Goal: Task Accomplishment & Management: Manage account settings

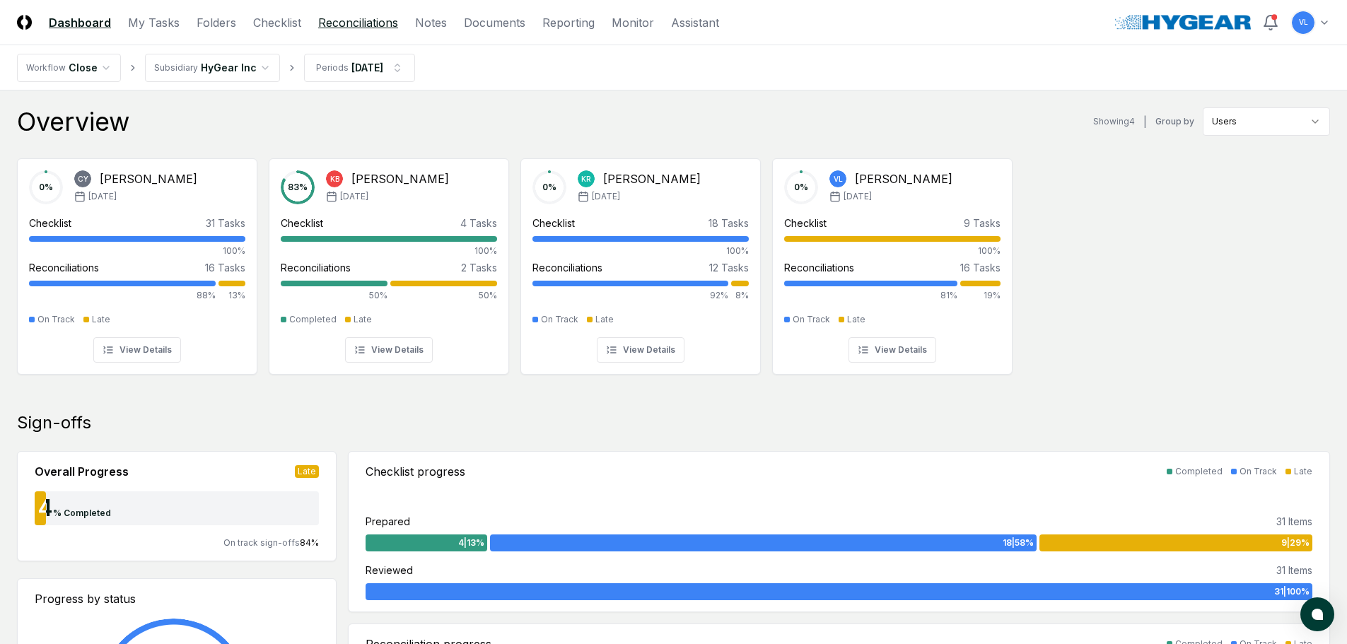
click at [331, 27] on link "Reconciliations" at bounding box center [358, 22] width 80 height 17
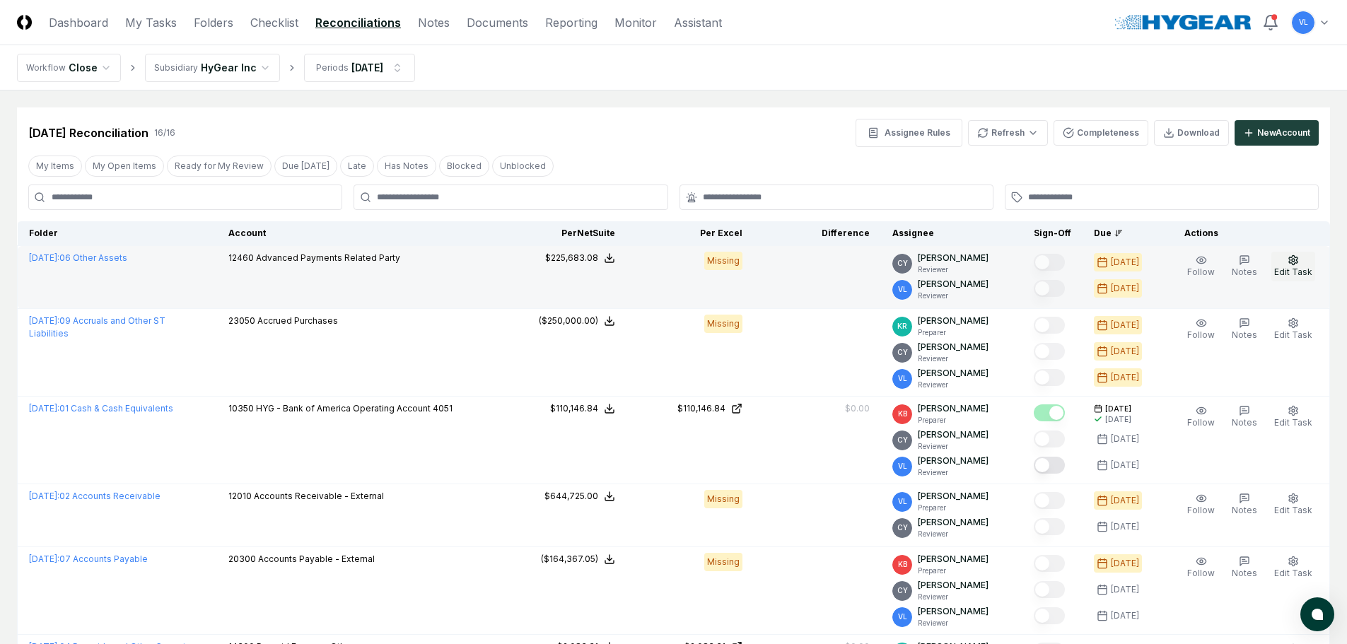
click at [1301, 270] on span "Edit Task" at bounding box center [1293, 272] width 38 height 11
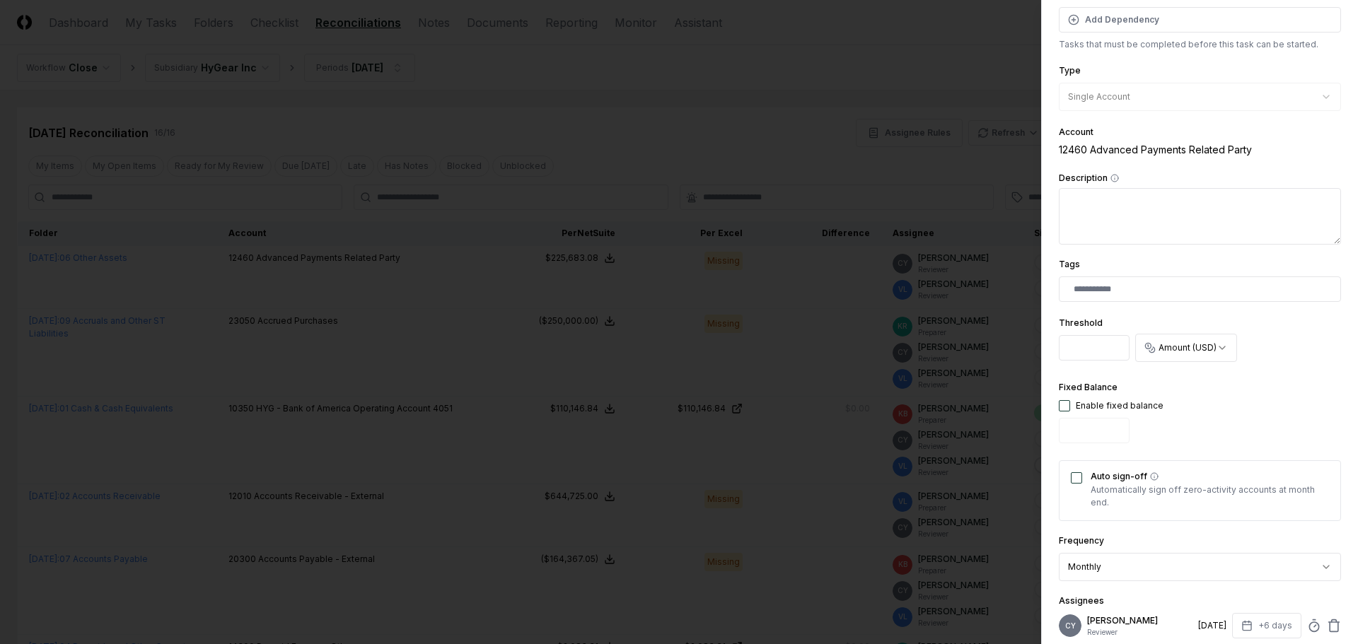
scroll to position [212, 0]
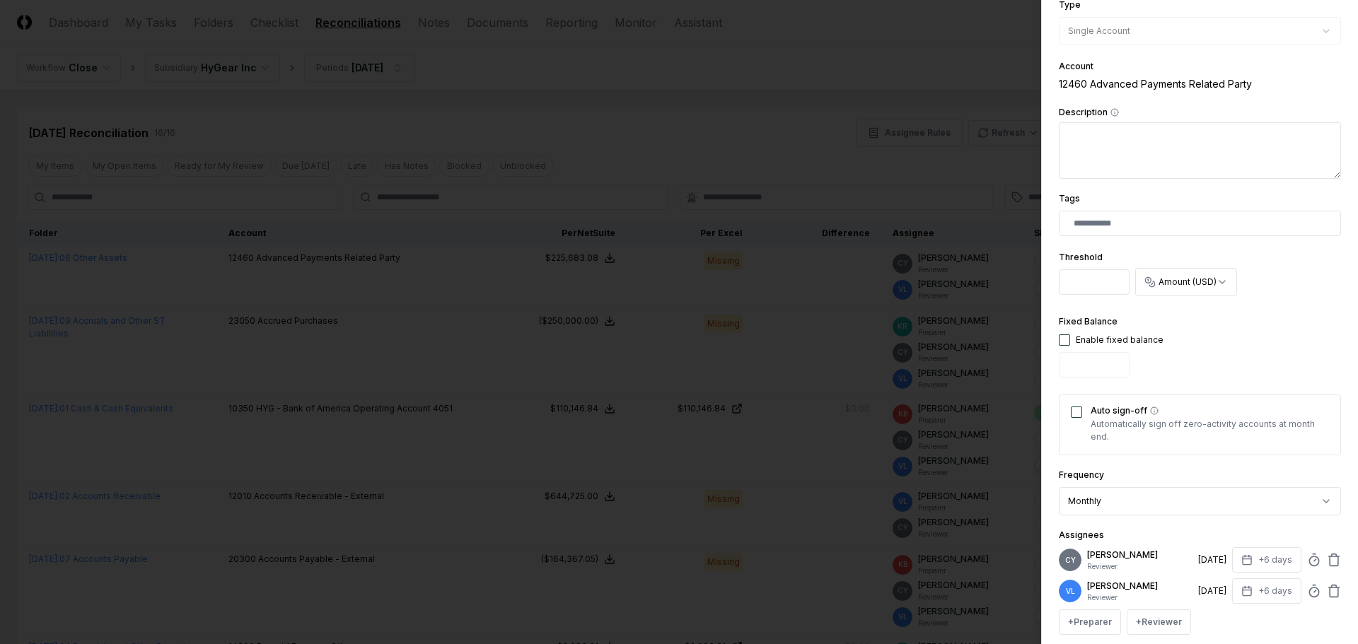
click at [1090, 284] on input "*" at bounding box center [1094, 281] width 71 height 25
drag, startPoint x: 1090, startPoint y: 282, endPoint x: 1069, endPoint y: 282, distance: 21.2
click at [1069, 282] on input "*" at bounding box center [1094, 281] width 71 height 25
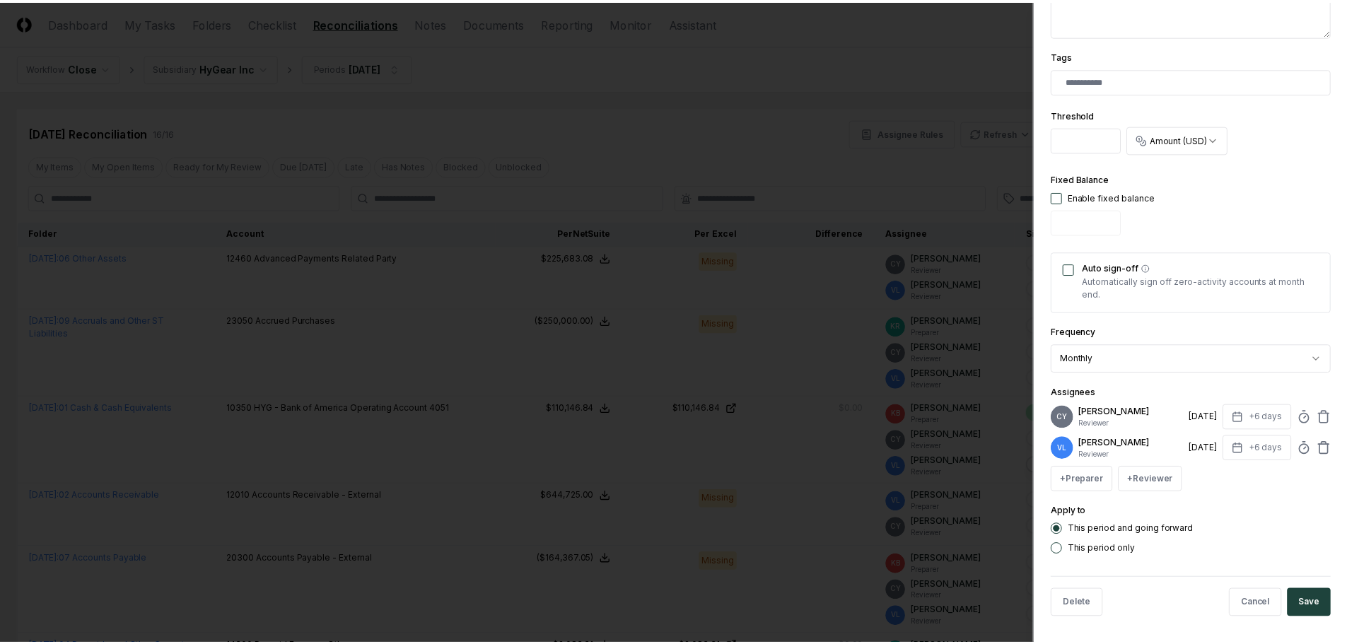
scroll to position [357, 0]
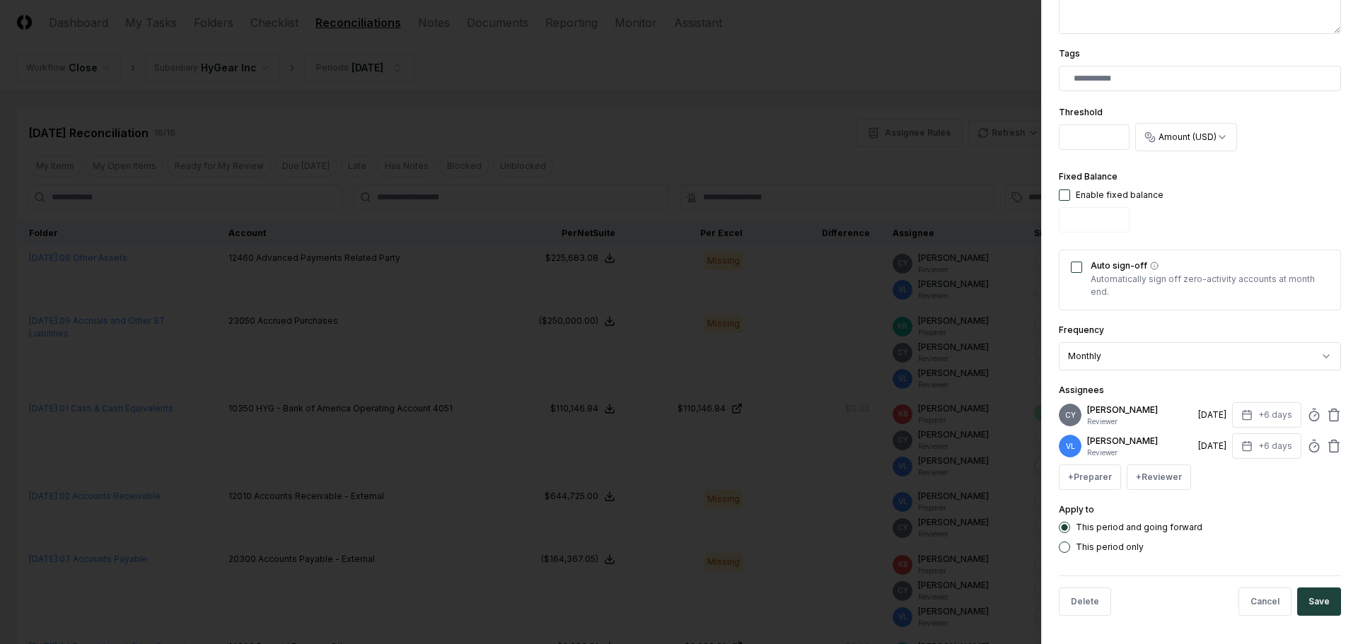
type input "******"
click at [1112, 547] on label "This period only" at bounding box center [1110, 547] width 68 height 8
click at [1070, 547] on button "This period only" at bounding box center [1064, 547] width 11 height 11
click at [1301, 601] on button "Save" at bounding box center [1319, 602] width 44 height 28
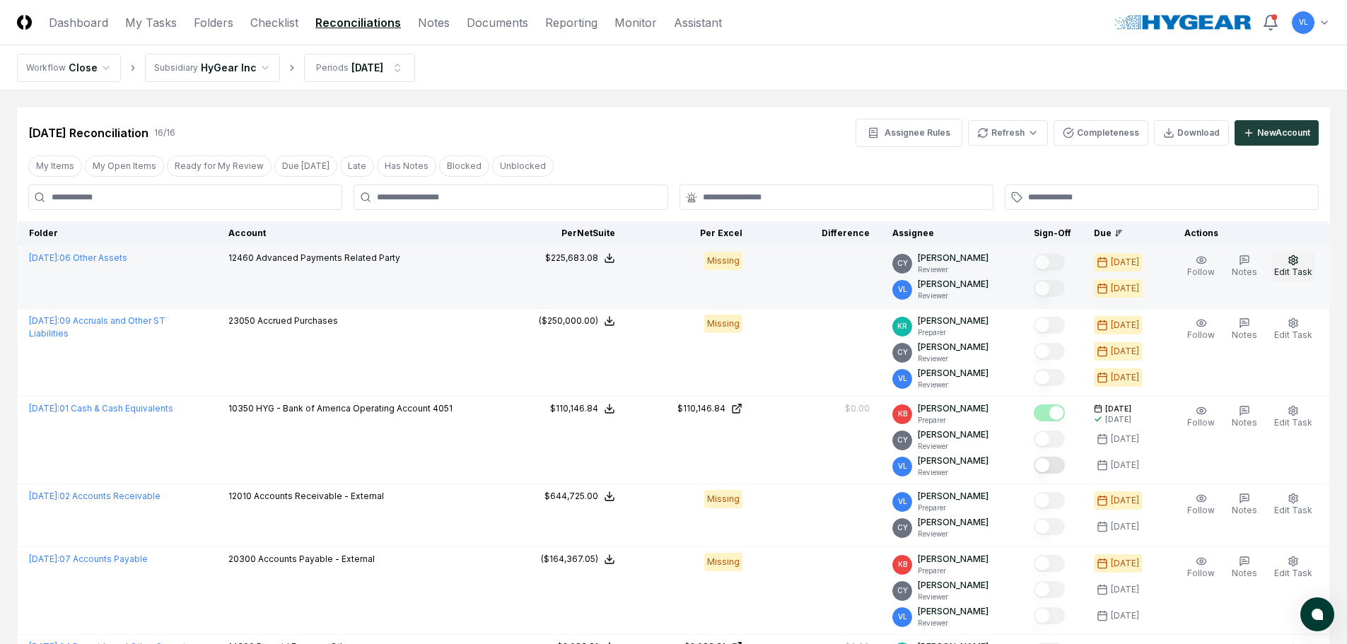
click at [1296, 257] on icon "button" at bounding box center [1293, 259] width 8 height 9
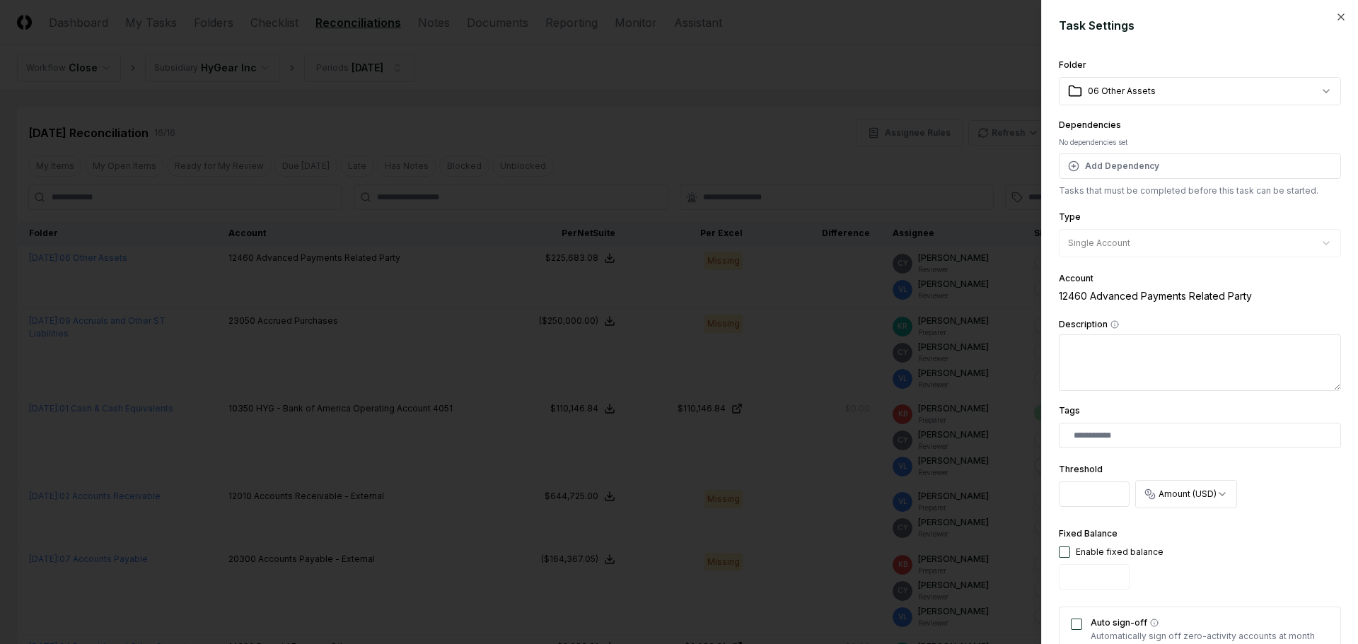
click at [1101, 498] on input "******" at bounding box center [1094, 494] width 71 height 25
drag, startPoint x: 1107, startPoint y: 490, endPoint x: 1062, endPoint y: 501, distance: 46.0
click at [1062, 501] on input "******" at bounding box center [1094, 494] width 71 height 25
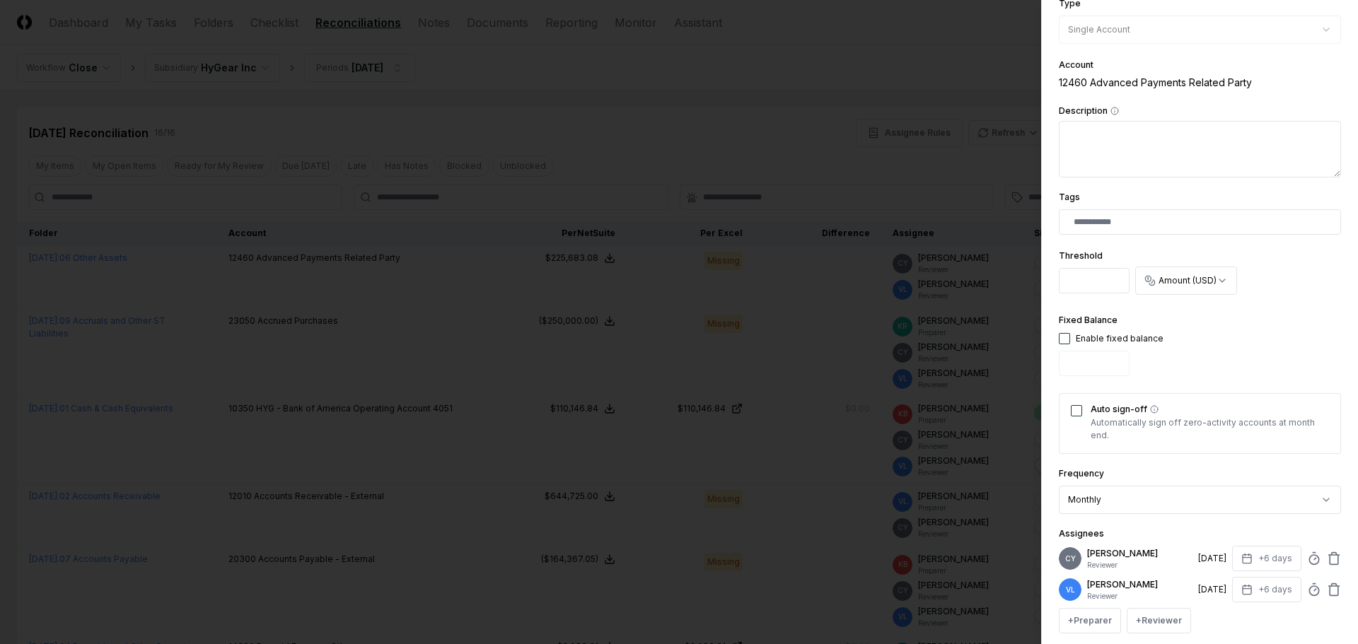
scroll to position [283, 0]
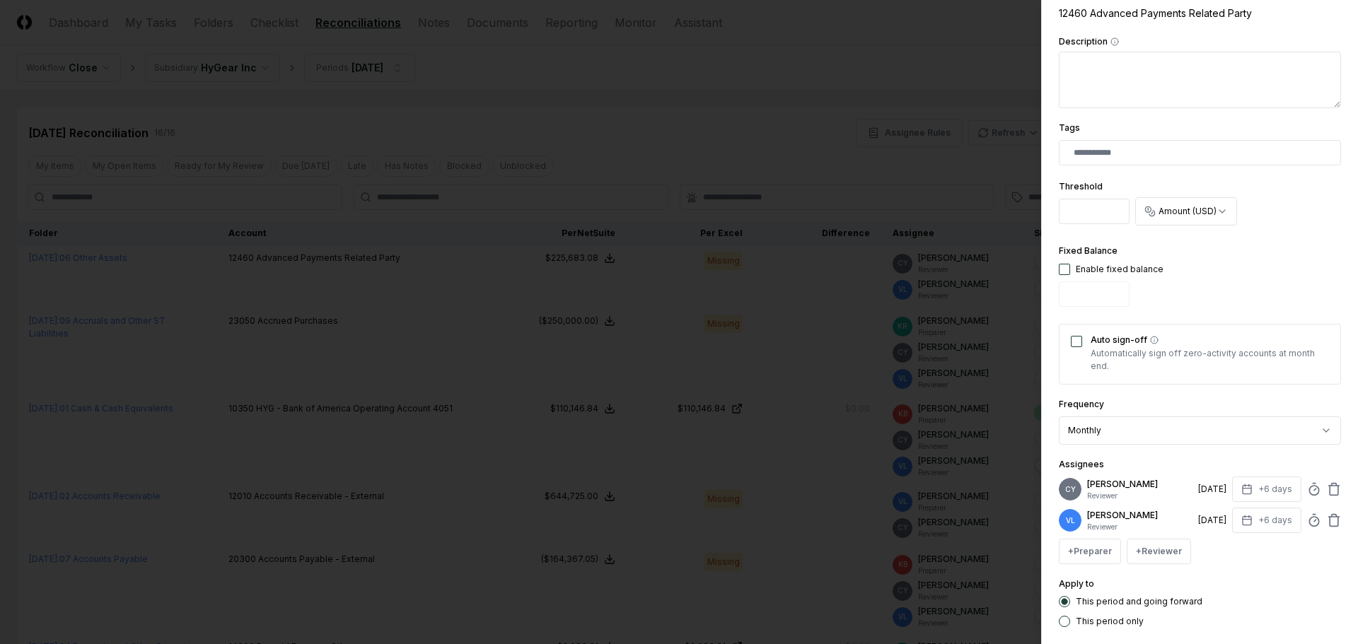
type input "*********"
click at [1062, 272] on button "button" at bounding box center [1064, 269] width 11 height 11
drag, startPoint x: 1084, startPoint y: 291, endPoint x: 1006, endPoint y: 298, distance: 78.8
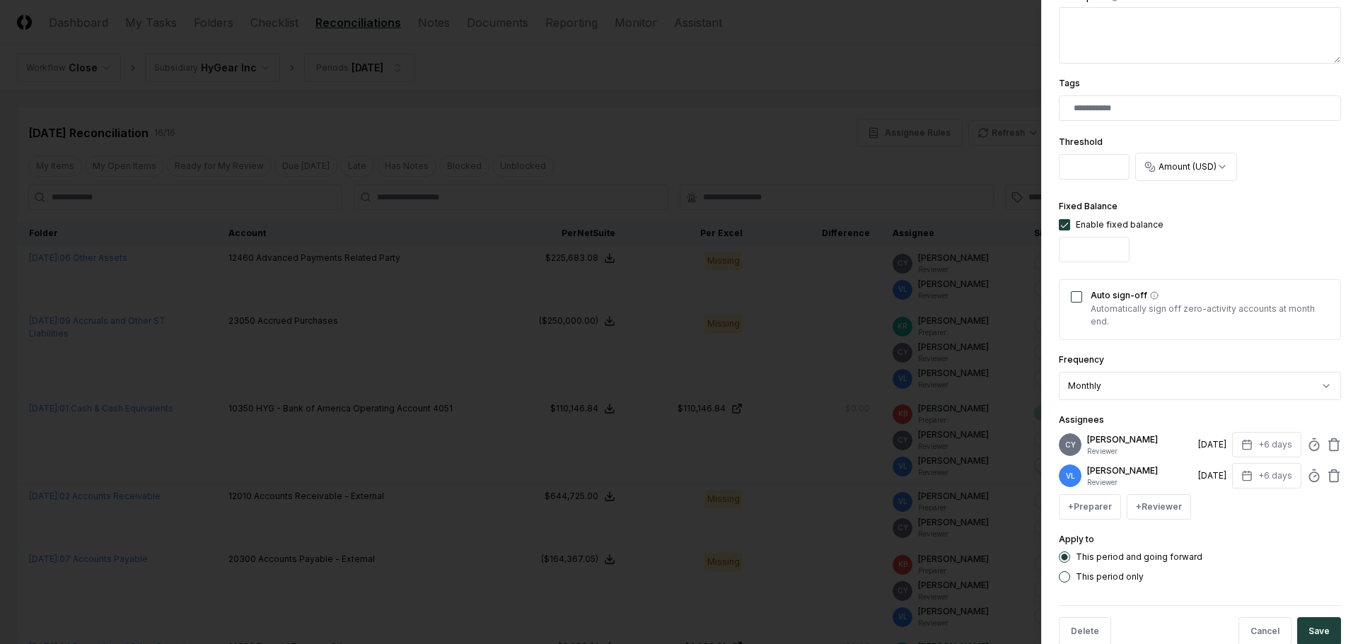
scroll to position [357, 0]
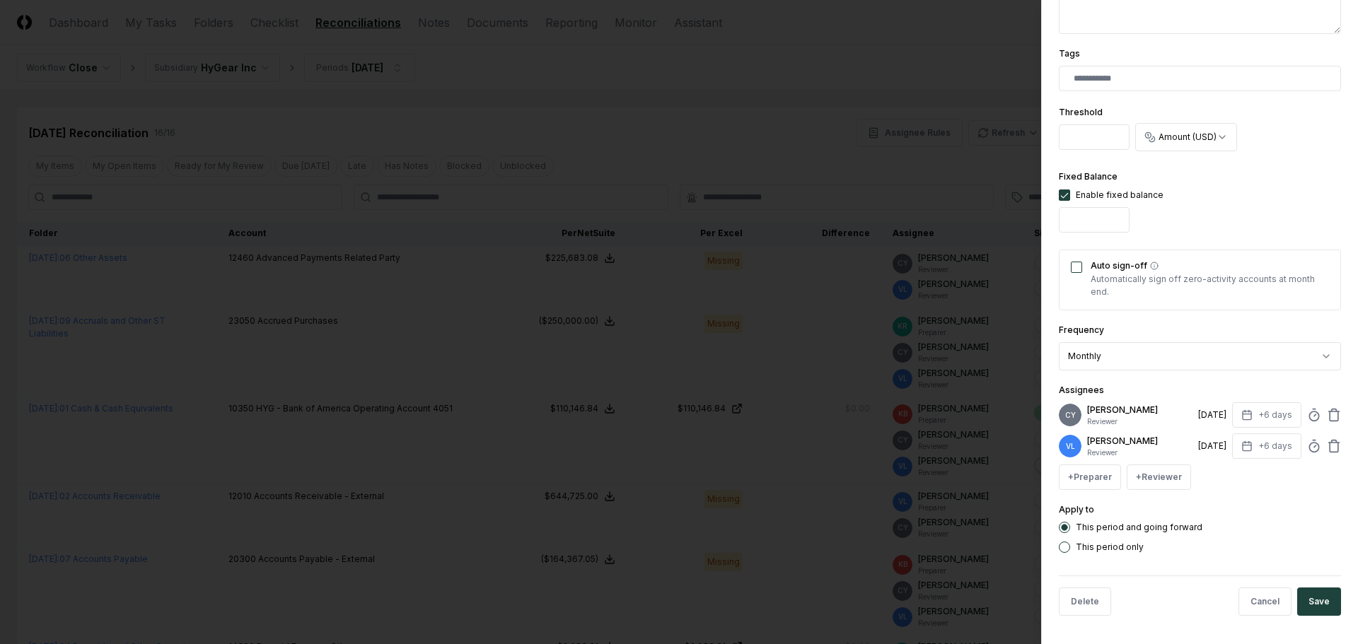
type input "*********"
click at [1064, 548] on button "This period only" at bounding box center [1064, 547] width 11 height 11
click at [1303, 596] on button "Save" at bounding box center [1319, 602] width 44 height 28
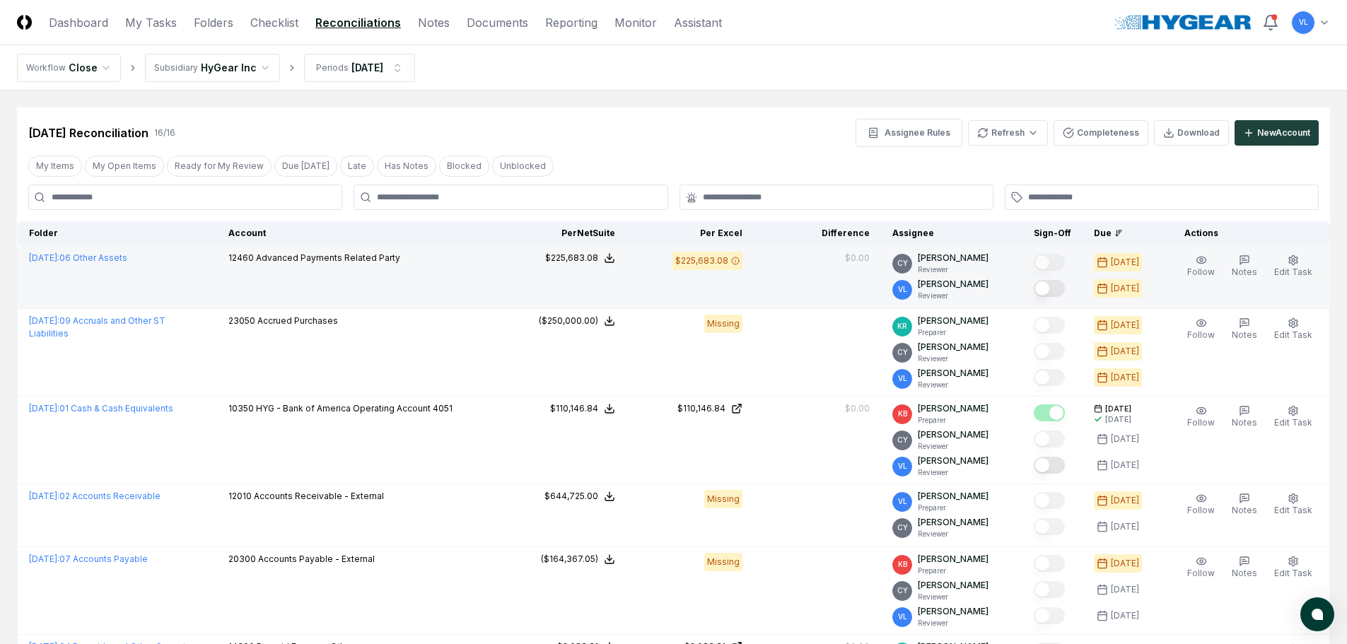
click at [1059, 286] on button "Mark complete" at bounding box center [1049, 288] width 31 height 17
click at [1064, 289] on button "Mark complete" at bounding box center [1049, 288] width 31 height 17
click at [1303, 274] on span "Edit Task" at bounding box center [1293, 272] width 38 height 11
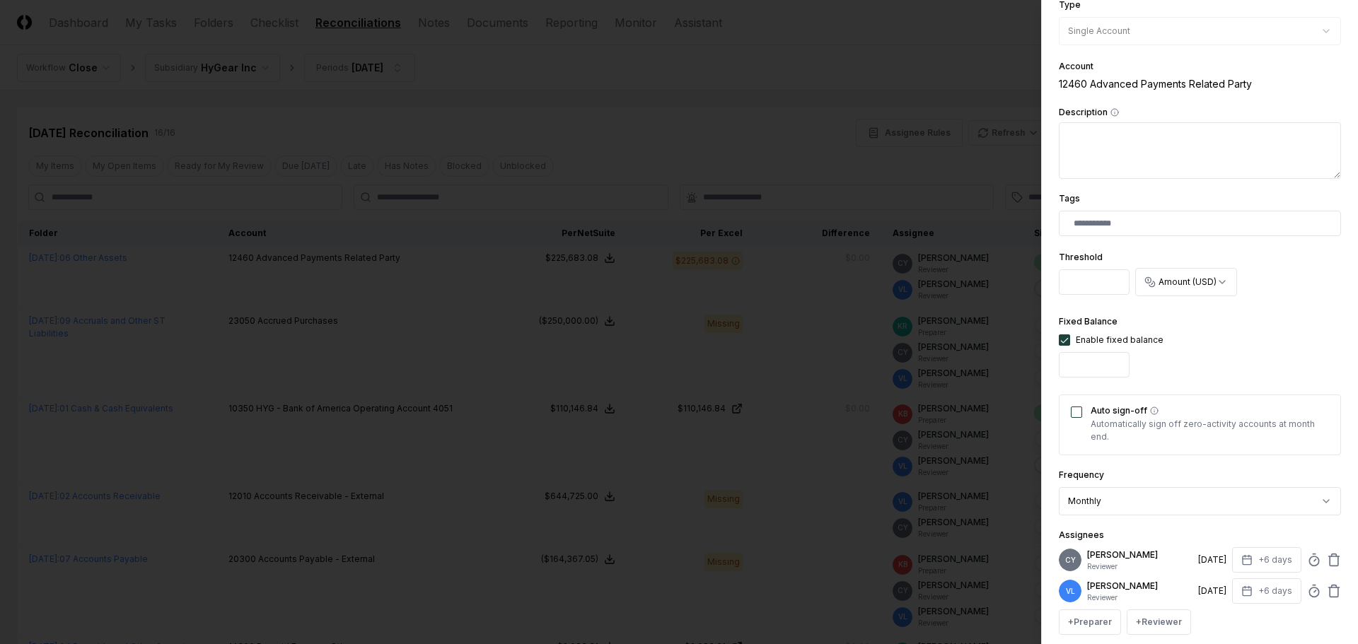
scroll to position [0, 2]
drag, startPoint x: 1064, startPoint y: 367, endPoint x: 1152, endPoint y: 366, distance: 88.4
click at [1152, 366] on div "Fixed Balance Enable fixed balance *********" at bounding box center [1111, 348] width 105 height 70
click at [1066, 339] on button "button" at bounding box center [1064, 340] width 11 height 11
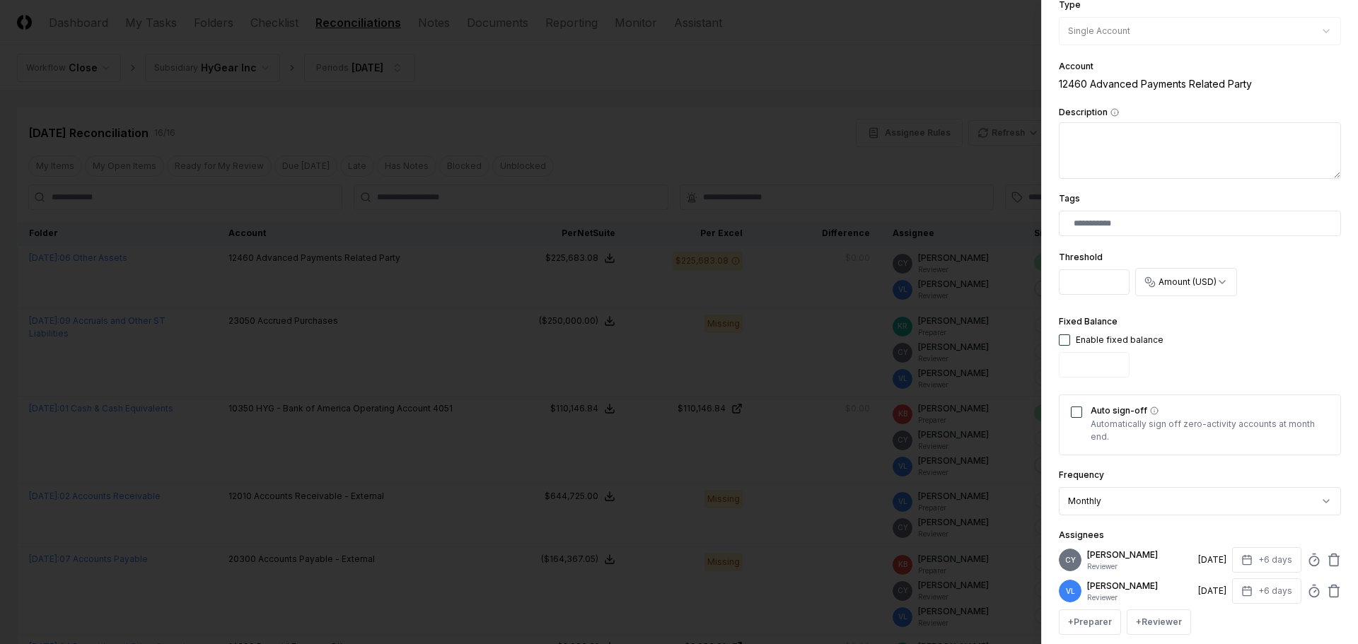
scroll to position [0, 2]
drag, startPoint x: 1066, startPoint y: 282, endPoint x: 1129, endPoint y: 281, distance: 62.9
click at [1129, 281] on div "**********" at bounding box center [1200, 275] width 282 height 54
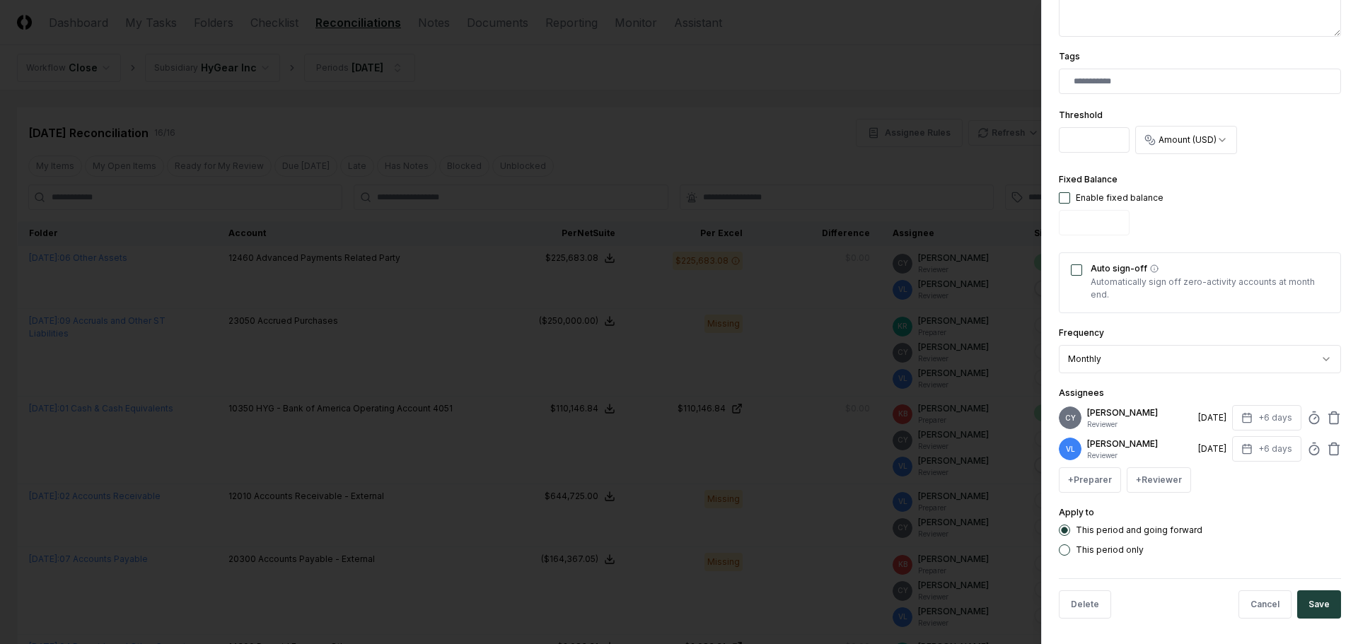
scroll to position [357, 0]
click at [1066, 547] on button "This period only" at bounding box center [1064, 547] width 11 height 11
click at [1302, 598] on button "Save" at bounding box center [1319, 602] width 44 height 28
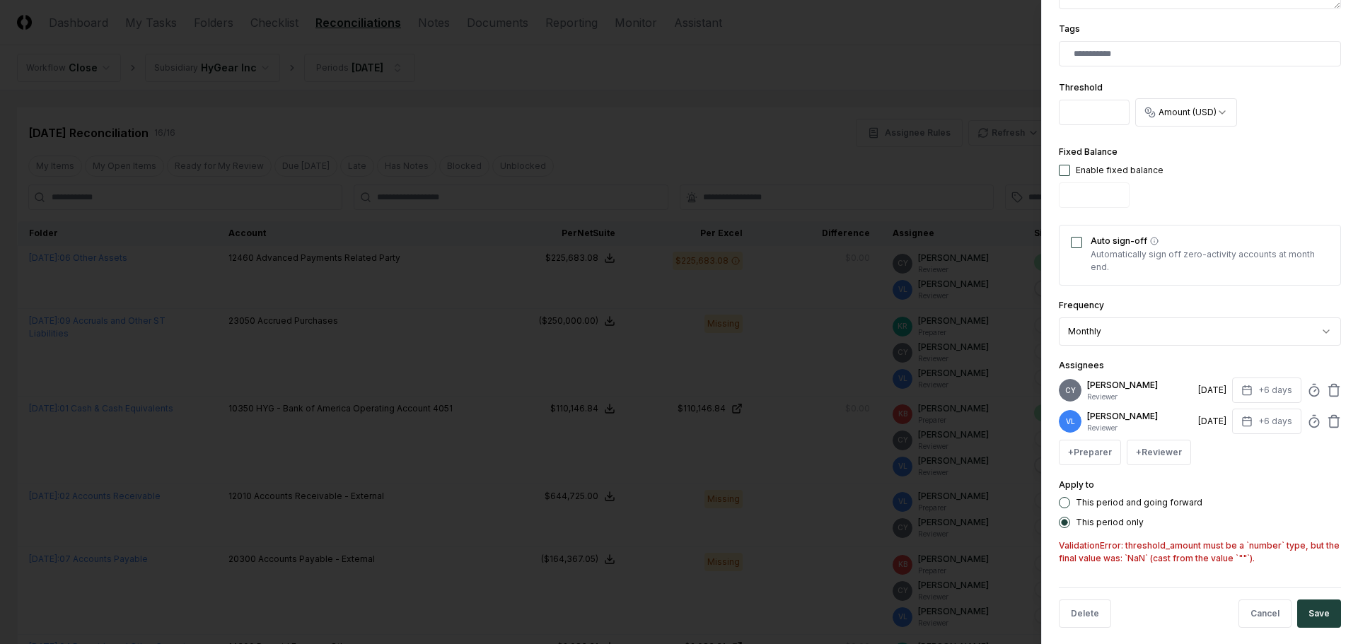
scroll to position [394, 0]
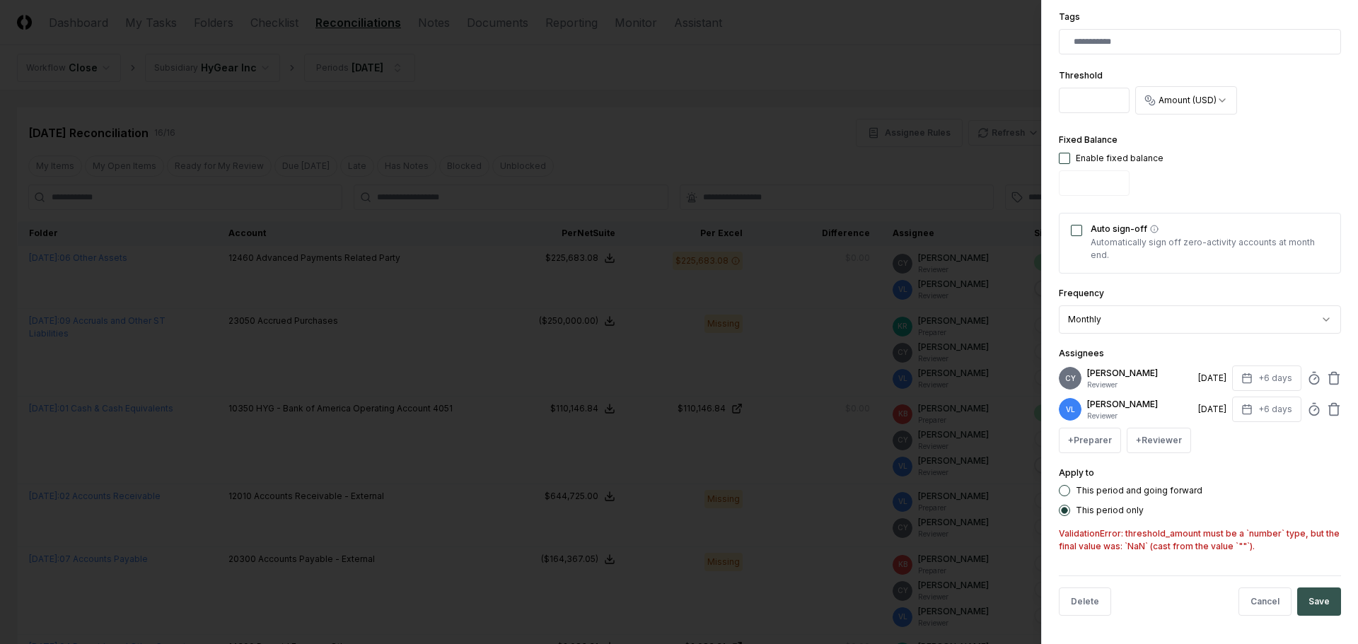
click at [1310, 597] on button "Save" at bounding box center [1319, 602] width 44 height 28
click at [1260, 603] on button "Cancel" at bounding box center [1264, 602] width 53 height 28
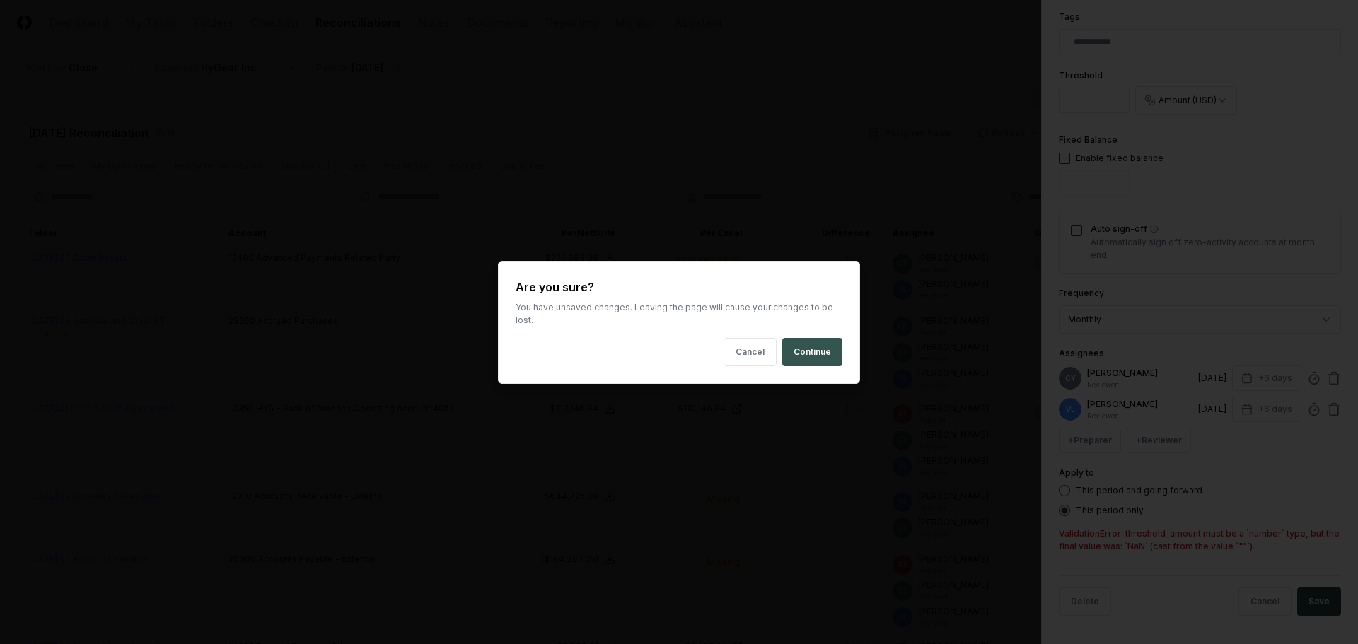
click at [812, 341] on button "Continue" at bounding box center [812, 352] width 60 height 28
type input "*********"
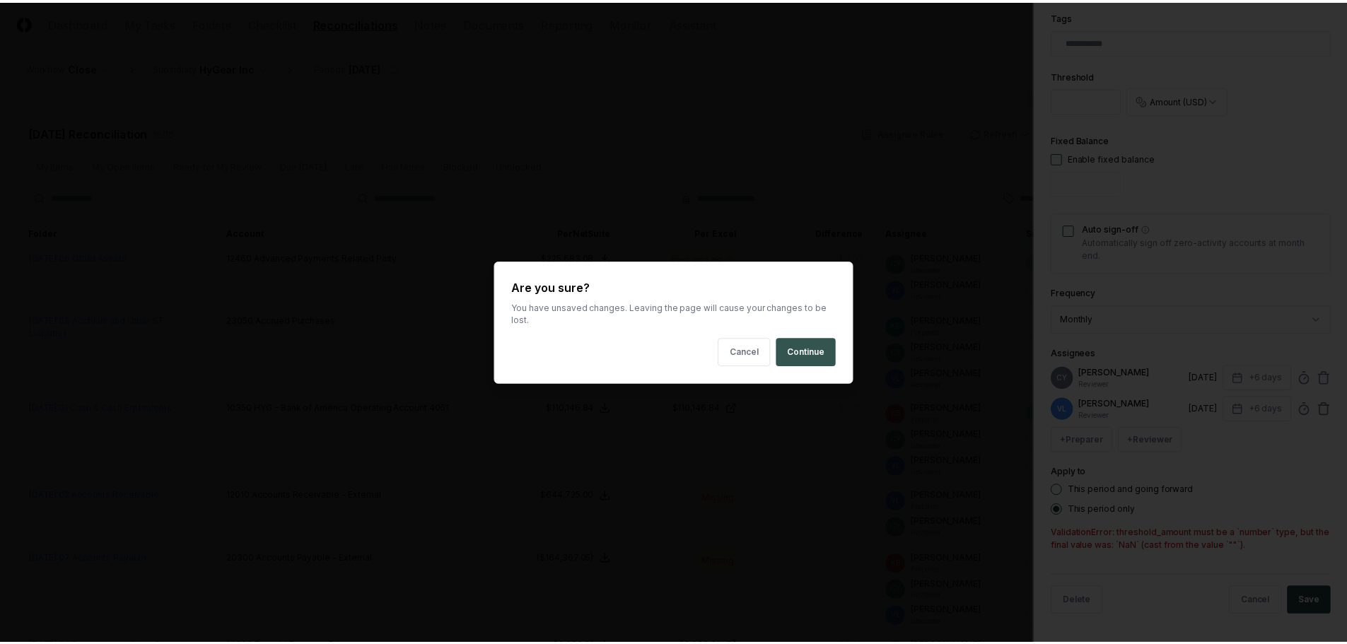
scroll to position [357, 0]
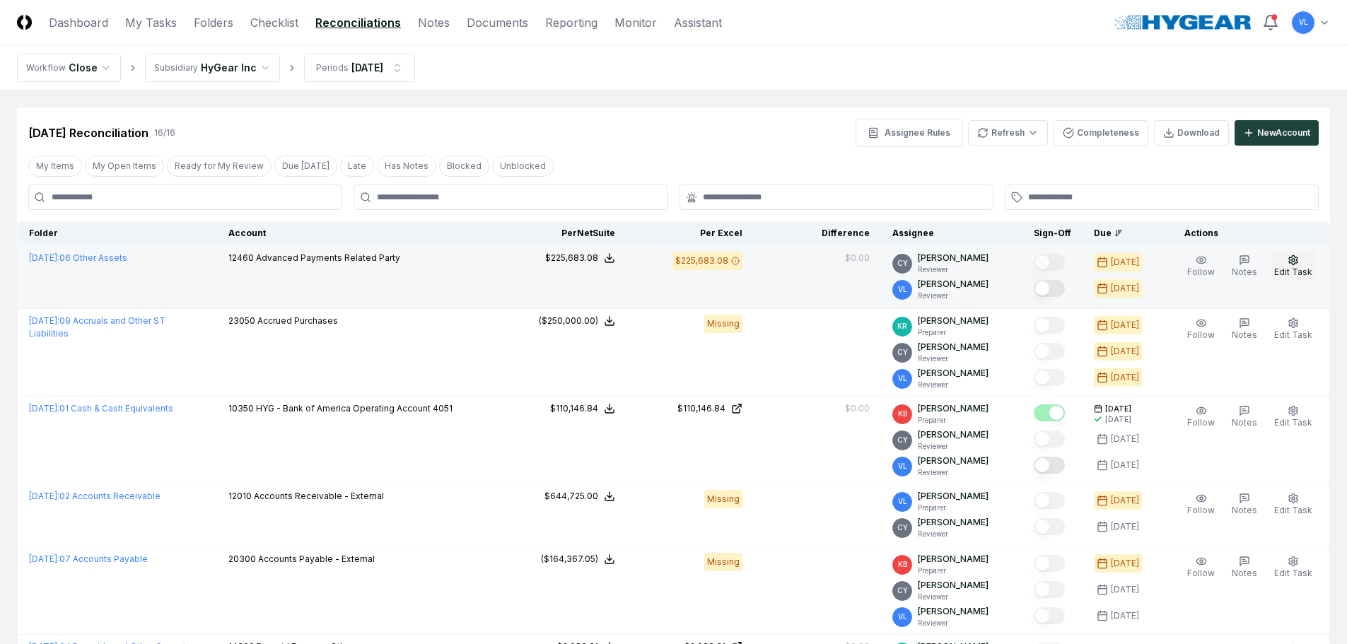
click at [1298, 260] on icon "button" at bounding box center [1293, 259] width 8 height 9
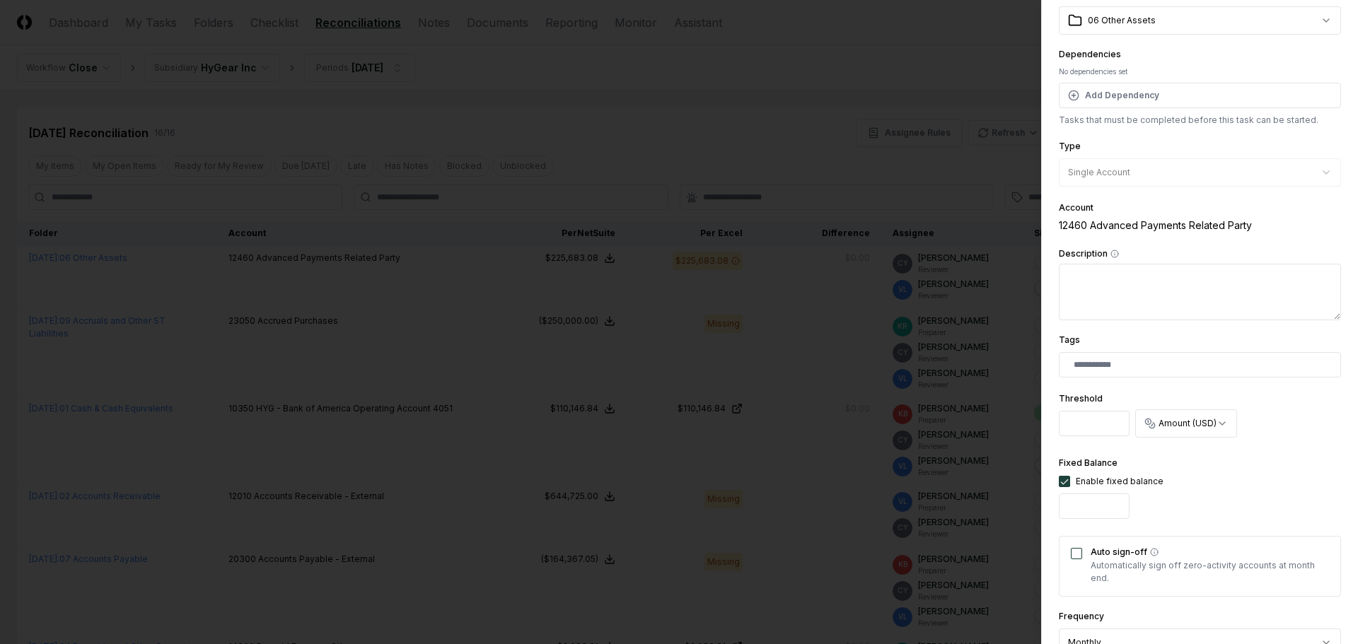
scroll to position [0, 2]
drag, startPoint x: 1067, startPoint y: 421, endPoint x: 1163, endPoint y: 423, distance: 95.5
click at [1163, 423] on div "**********" at bounding box center [1200, 416] width 282 height 54
click at [1066, 479] on button "button" at bounding box center [1064, 481] width 11 height 11
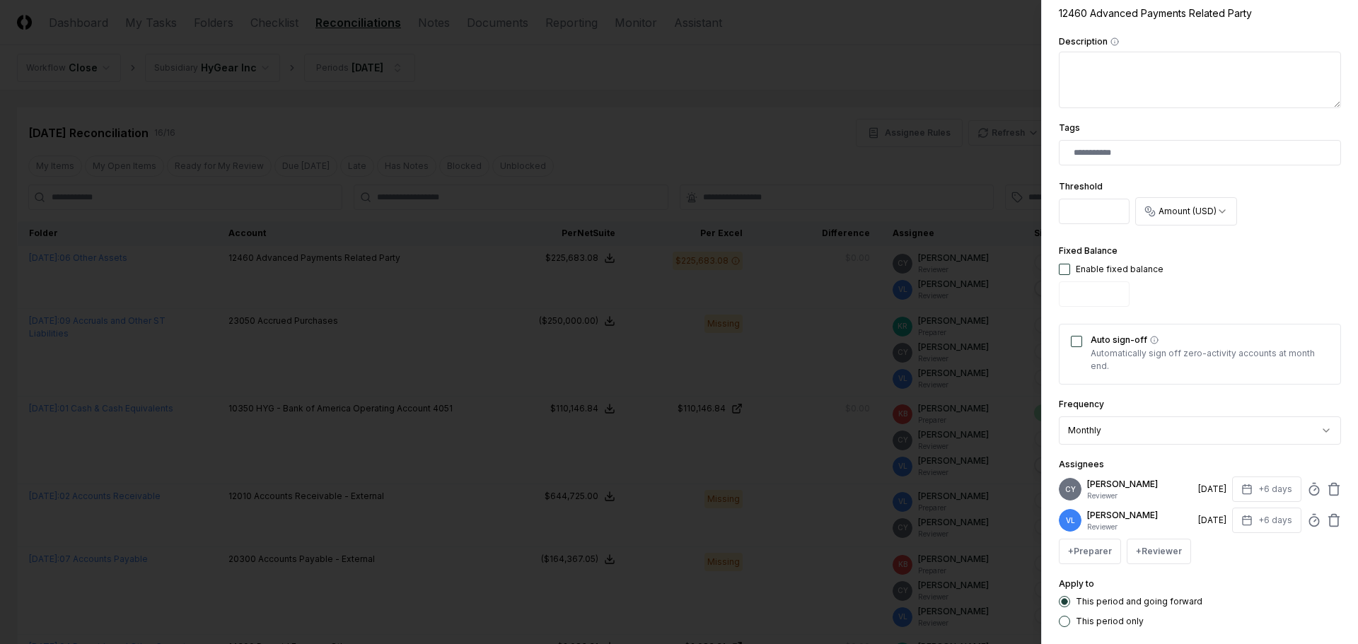
scroll to position [357, 0]
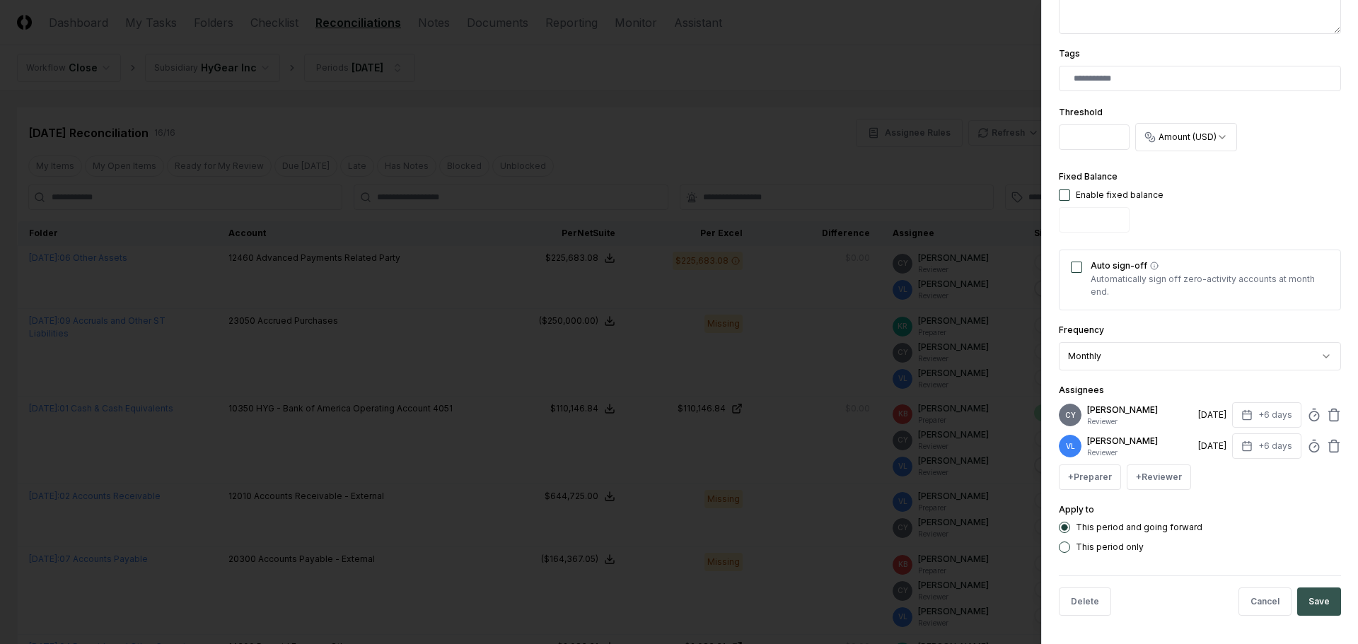
click at [1315, 603] on button "Save" at bounding box center [1319, 602] width 44 height 28
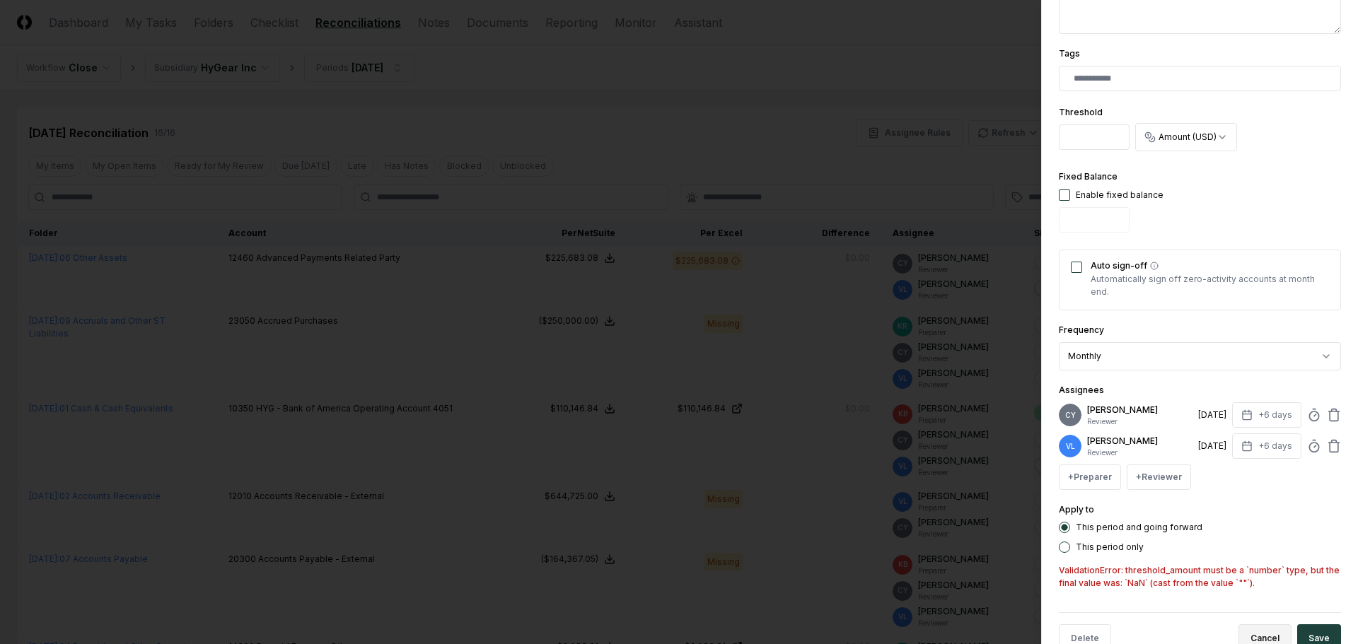
click at [1247, 635] on button "Cancel" at bounding box center [1264, 638] width 53 height 28
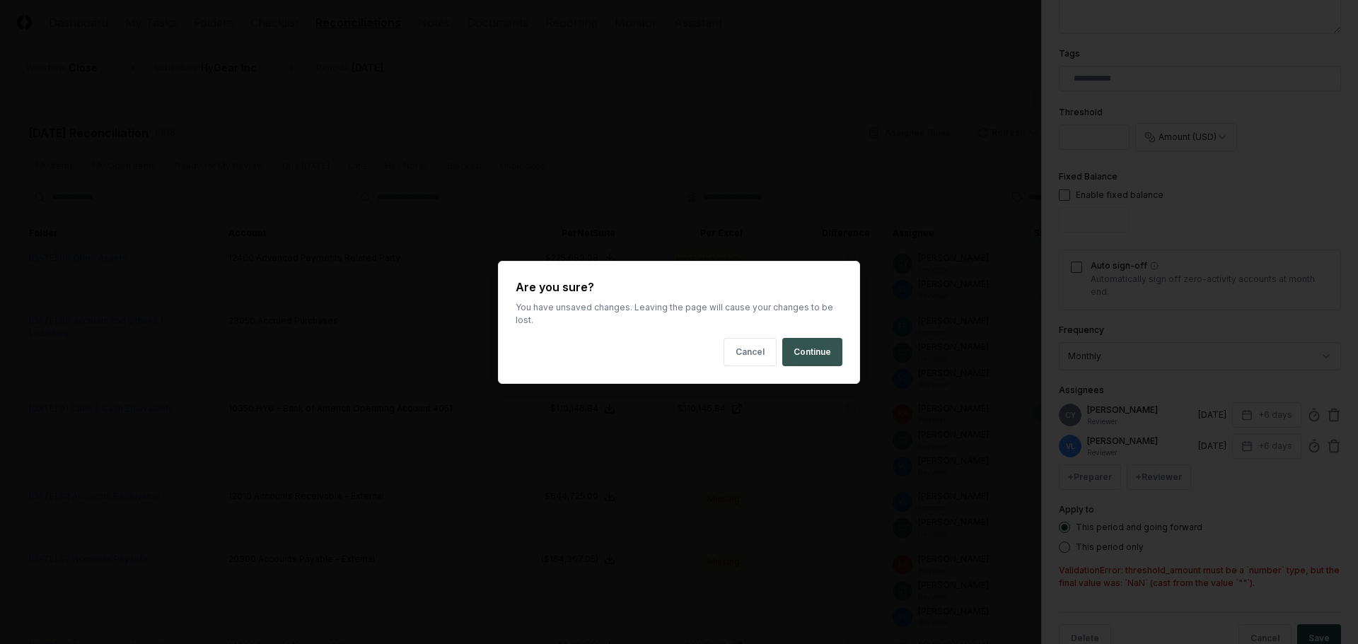
click at [822, 341] on button "Continue" at bounding box center [812, 352] width 60 height 28
type input "*********"
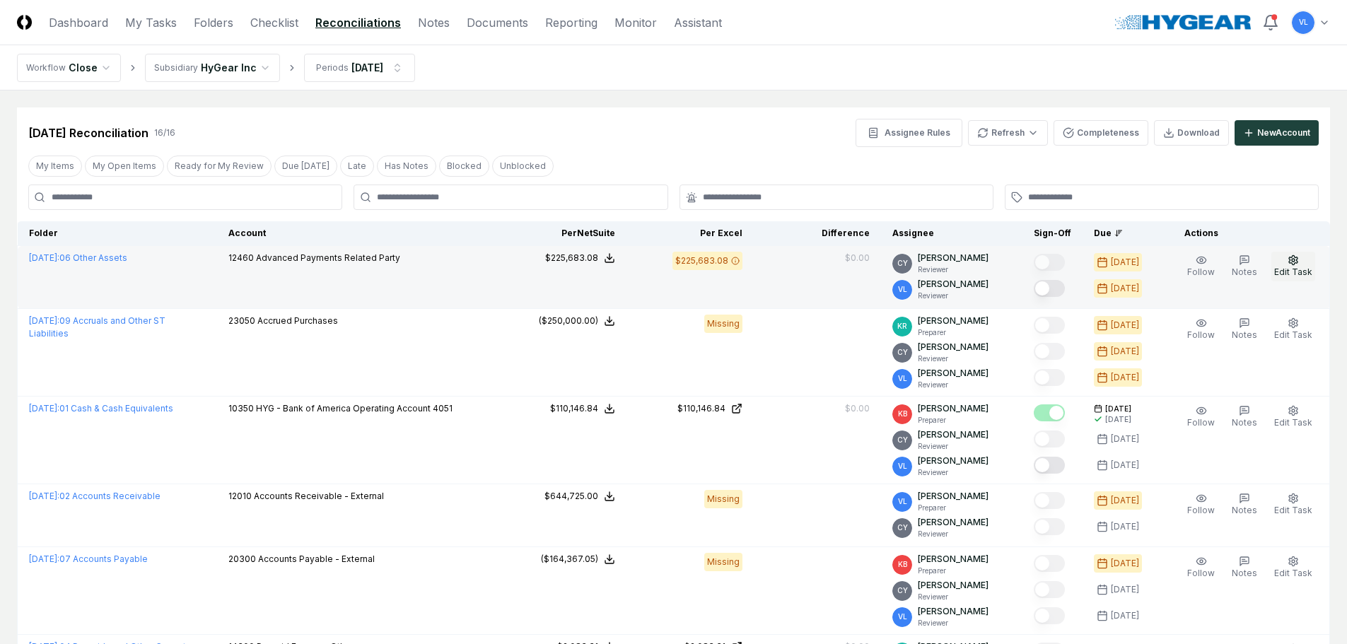
click at [1295, 264] on icon "button" at bounding box center [1293, 259] width 8 height 9
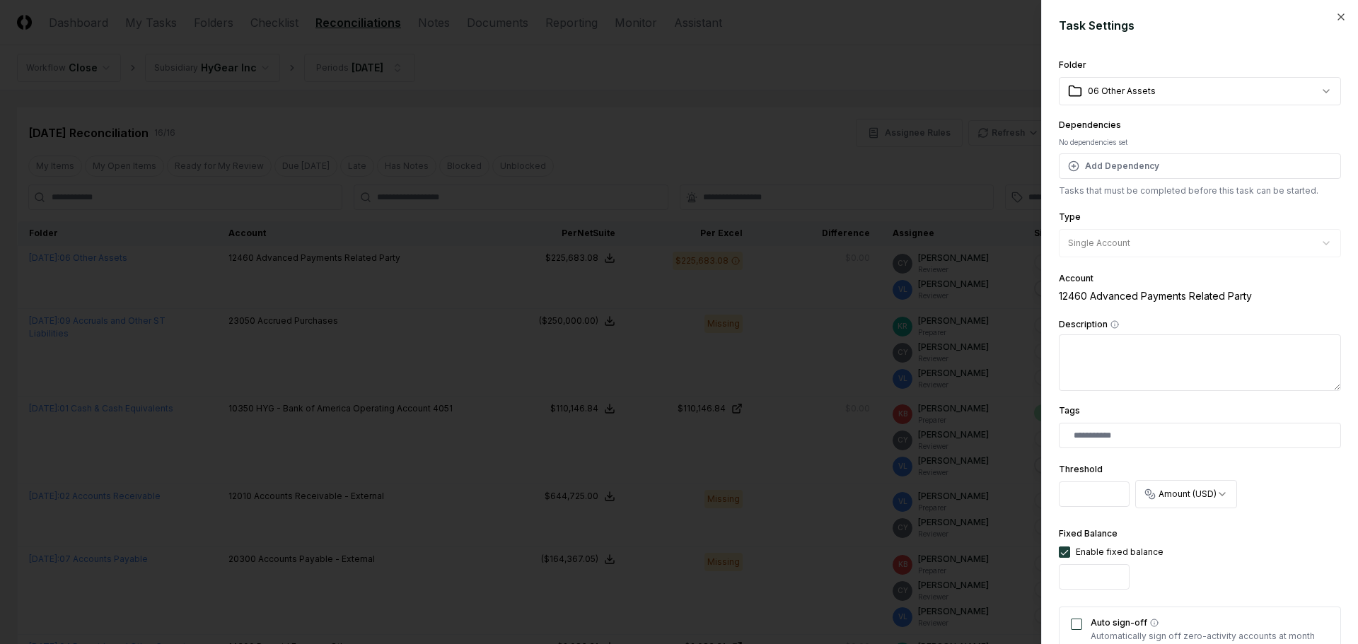
scroll to position [0, 2]
drag, startPoint x: 1064, startPoint y: 494, endPoint x: 1189, endPoint y: 495, distance: 125.2
click at [1189, 495] on div "**********" at bounding box center [1200, 487] width 282 height 54
click at [1066, 554] on button "button" at bounding box center [1064, 552] width 11 height 11
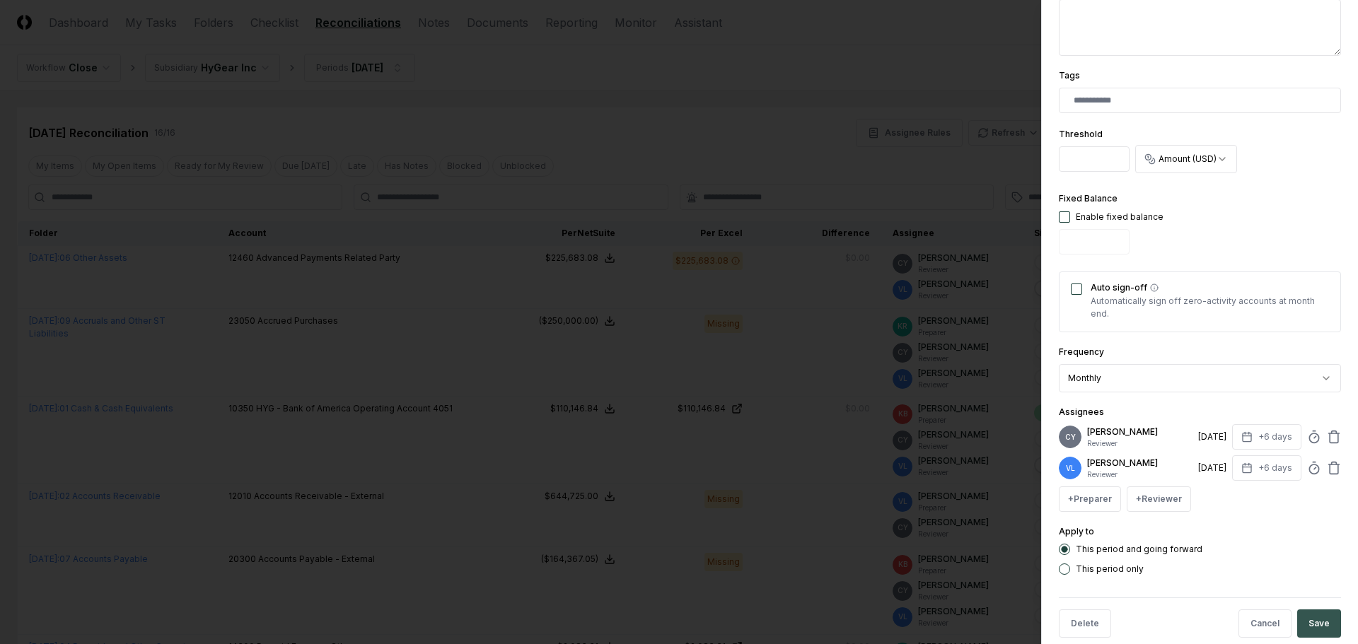
scroll to position [357, 0]
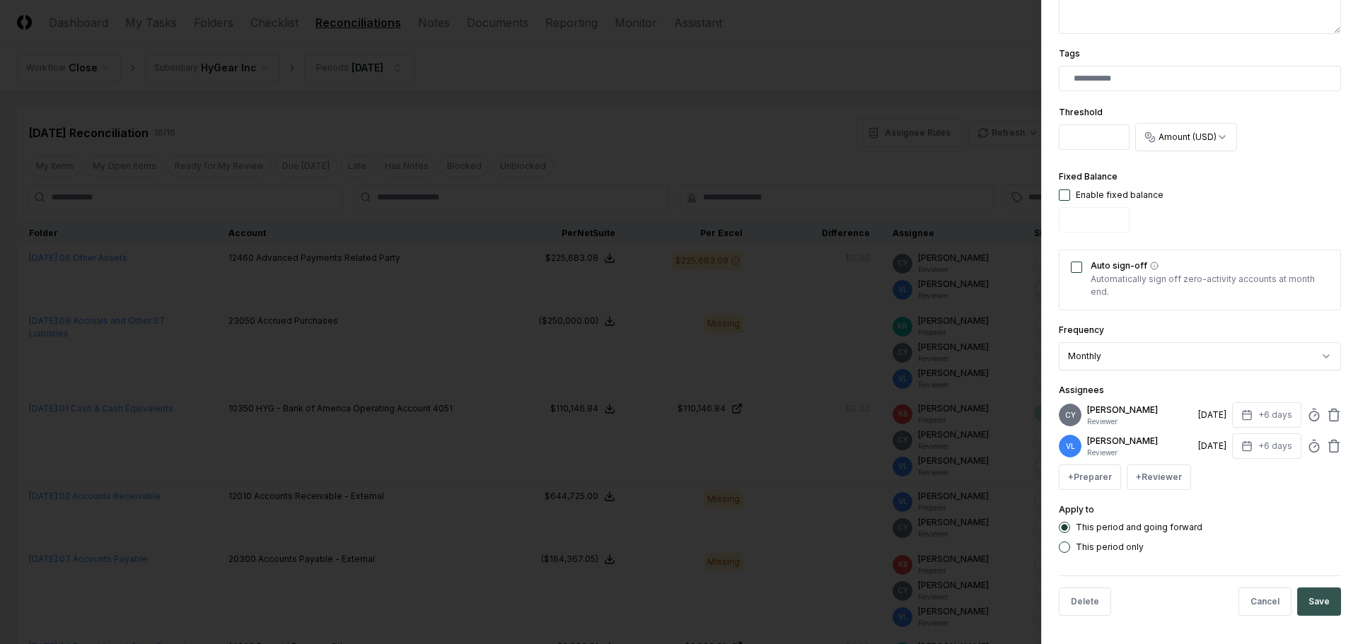
click at [1309, 602] on button "Save" at bounding box center [1319, 602] width 44 height 28
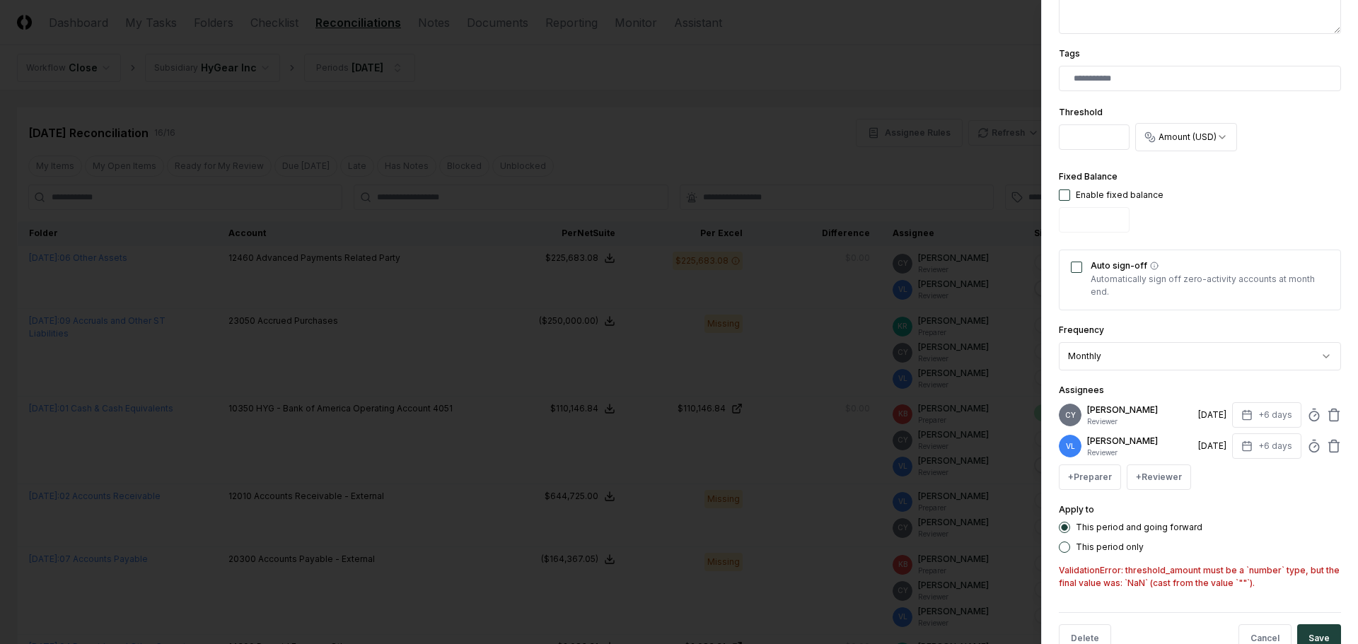
click at [1064, 545] on button "This period only" at bounding box center [1064, 547] width 11 height 11
click at [1303, 636] on button "Save" at bounding box center [1319, 638] width 44 height 28
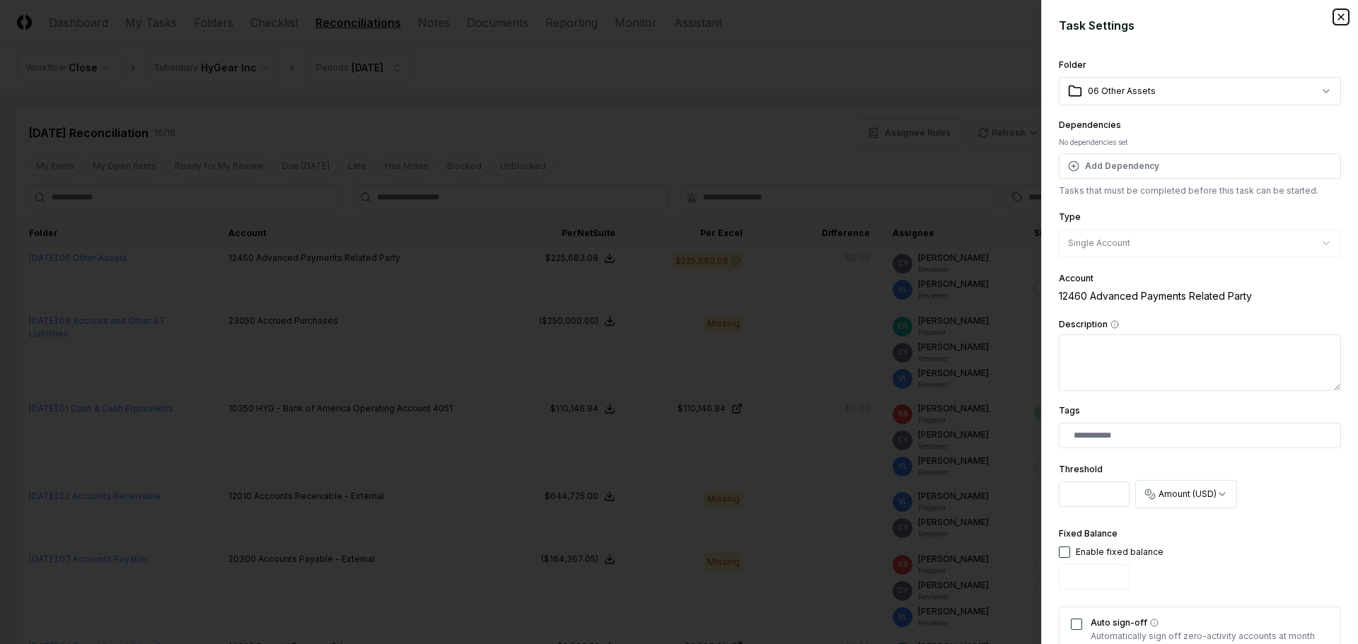
click at [1335, 13] on icon "button" at bounding box center [1340, 16] width 11 height 11
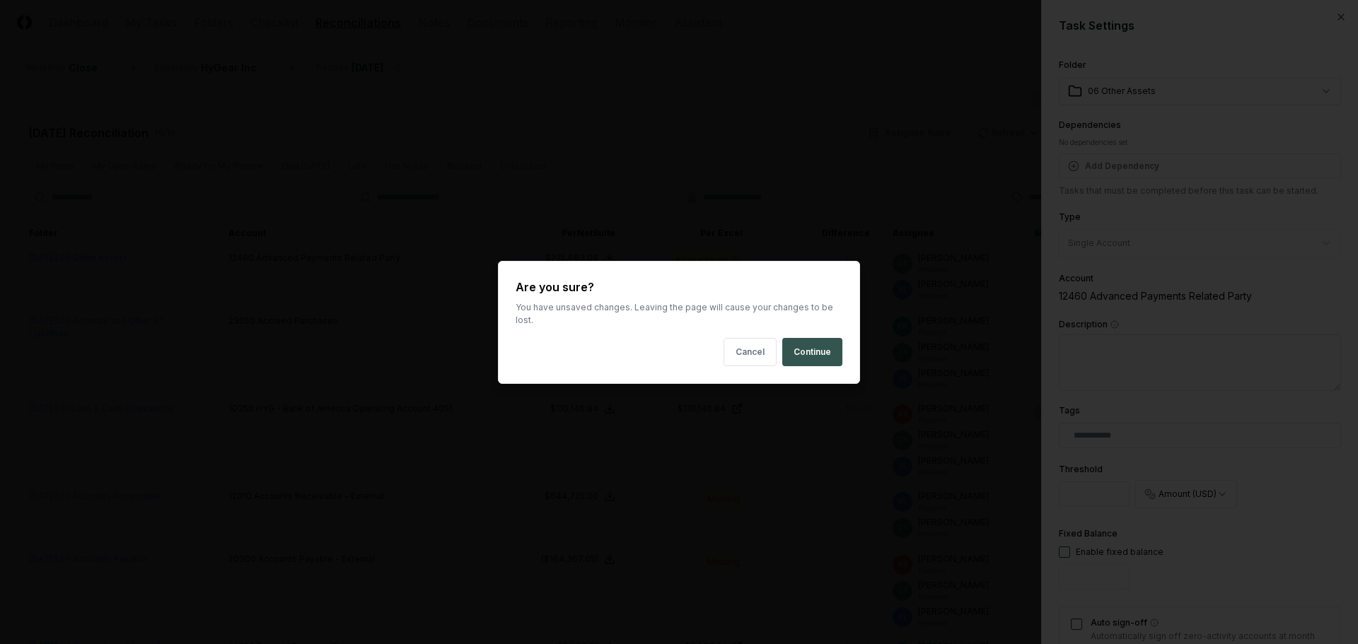
click at [822, 356] on button "Continue" at bounding box center [812, 352] width 60 height 28
type input "*********"
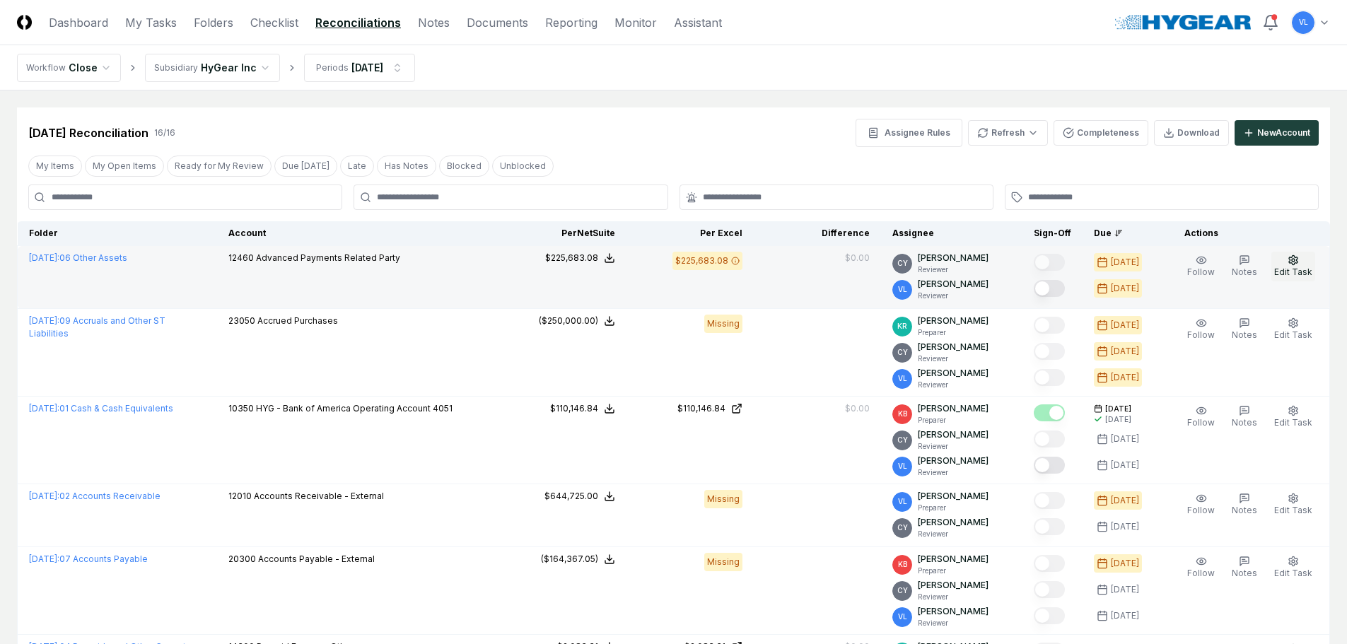
click at [1293, 266] on button "Edit Task" at bounding box center [1294, 267] width 44 height 30
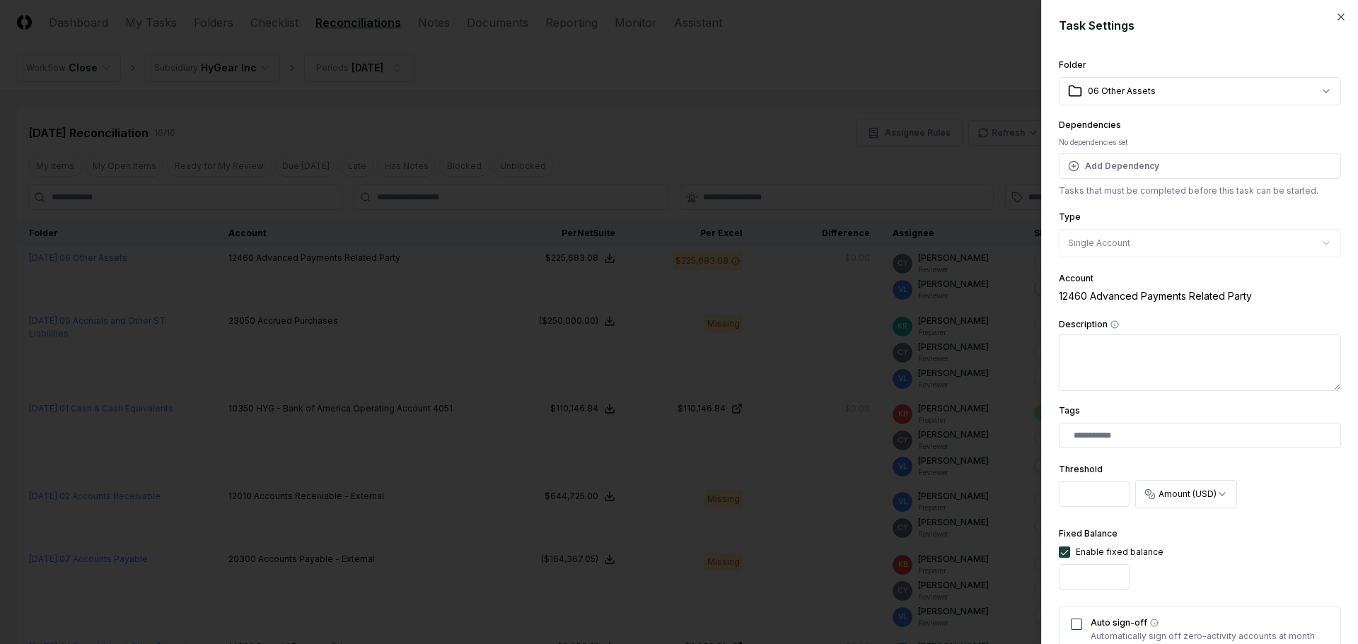
click at [1065, 547] on button "button" at bounding box center [1064, 552] width 11 height 11
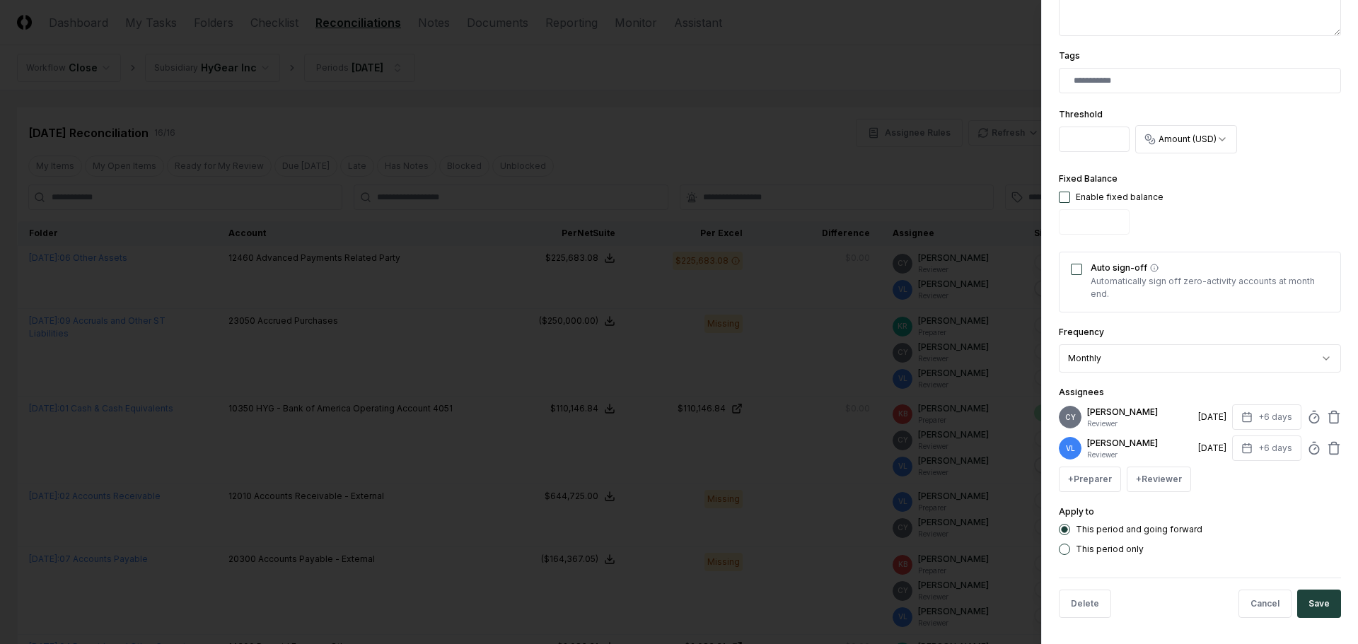
scroll to position [357, 0]
click at [1069, 549] on button "This period only" at bounding box center [1064, 547] width 11 height 11
click at [1302, 595] on button "Save" at bounding box center [1319, 602] width 44 height 28
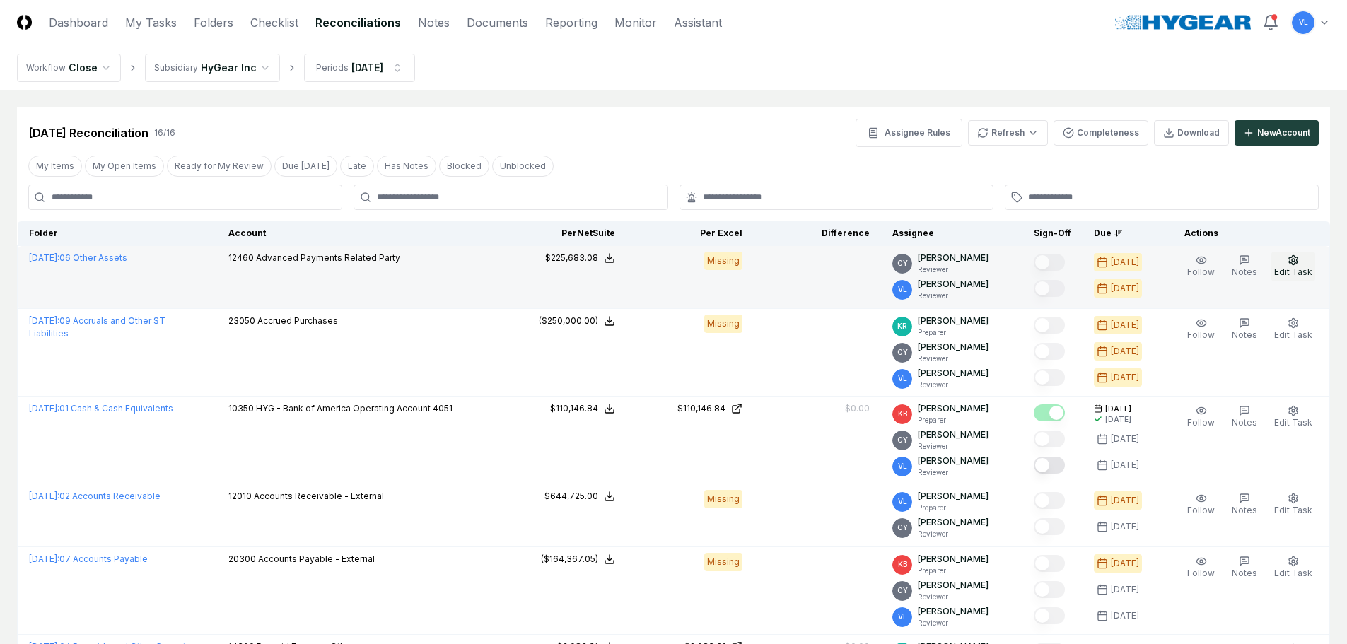
click at [1295, 259] on circle "button" at bounding box center [1293, 260] width 3 height 3
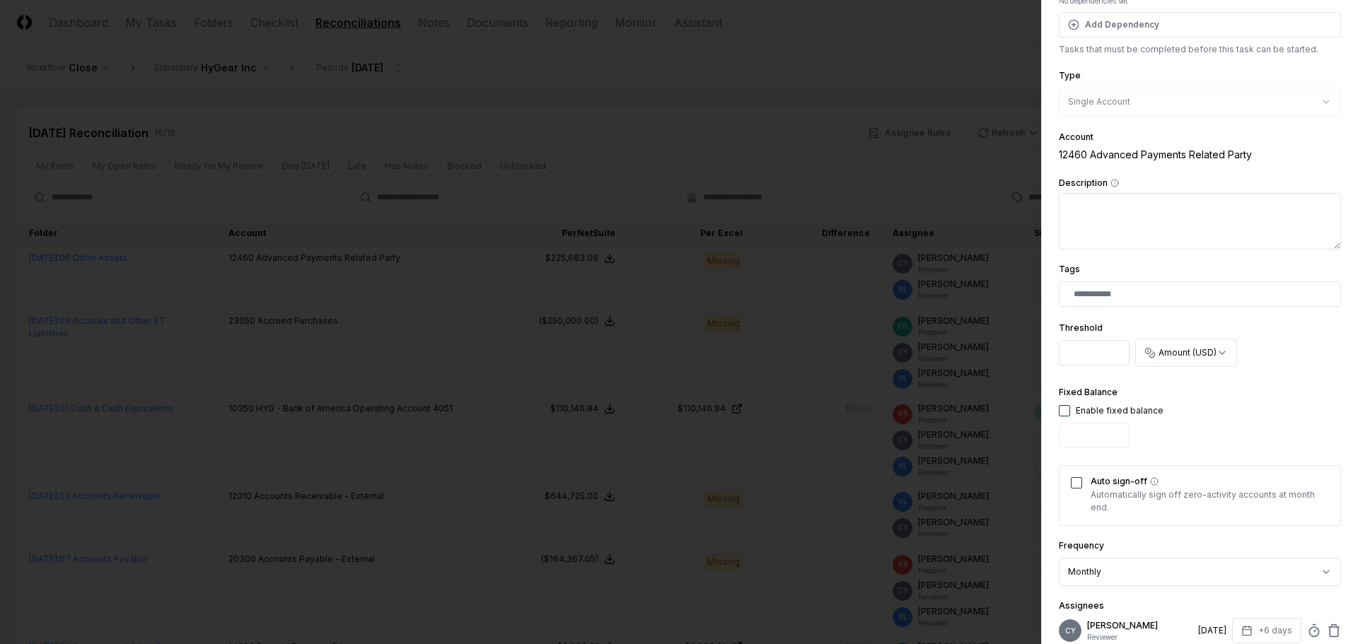
scroll to position [0, 2]
drag, startPoint x: 1065, startPoint y: 351, endPoint x: 1163, endPoint y: 362, distance: 98.2
click at [1162, 362] on div "**********" at bounding box center [1200, 345] width 282 height 54
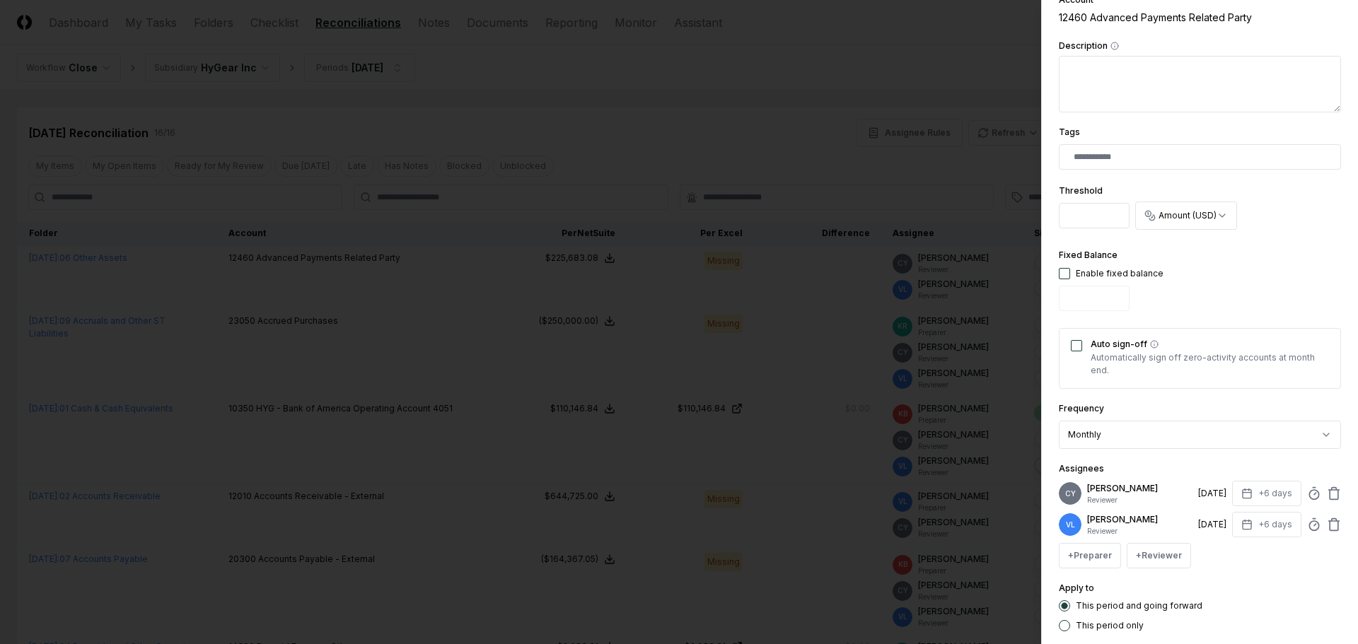
scroll to position [357, 0]
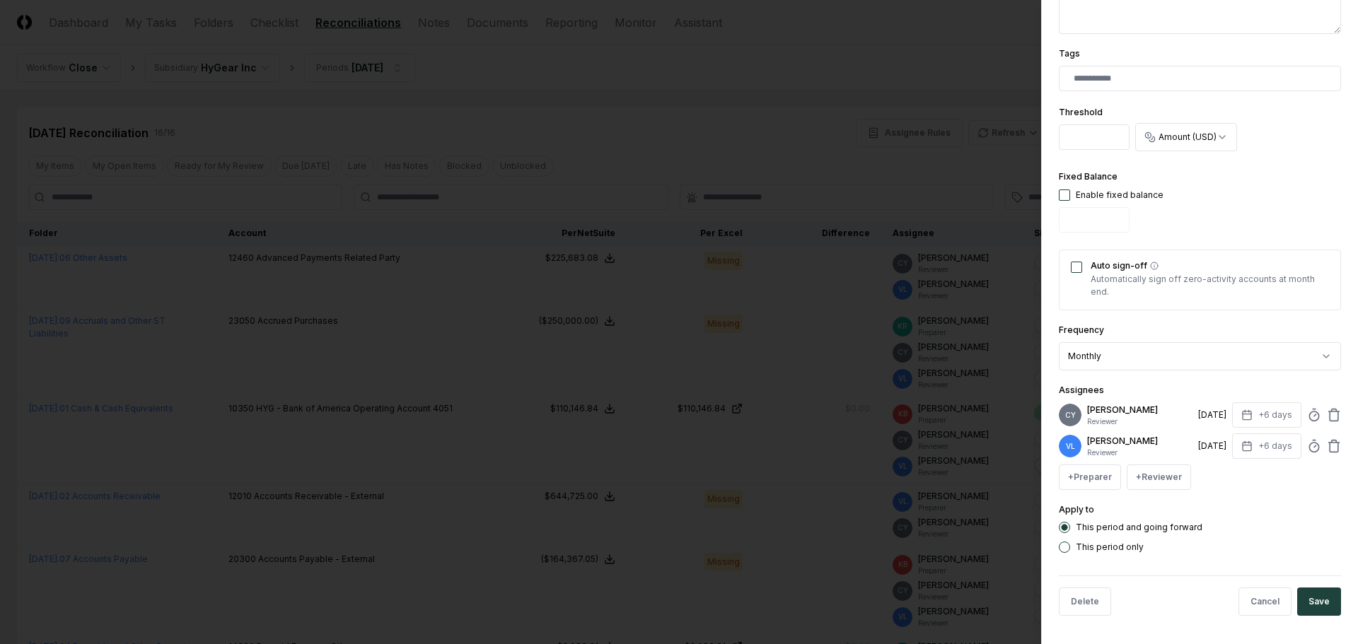
click at [1066, 549] on button "This period only" at bounding box center [1064, 547] width 11 height 11
click at [1315, 603] on button "Save" at bounding box center [1319, 602] width 44 height 28
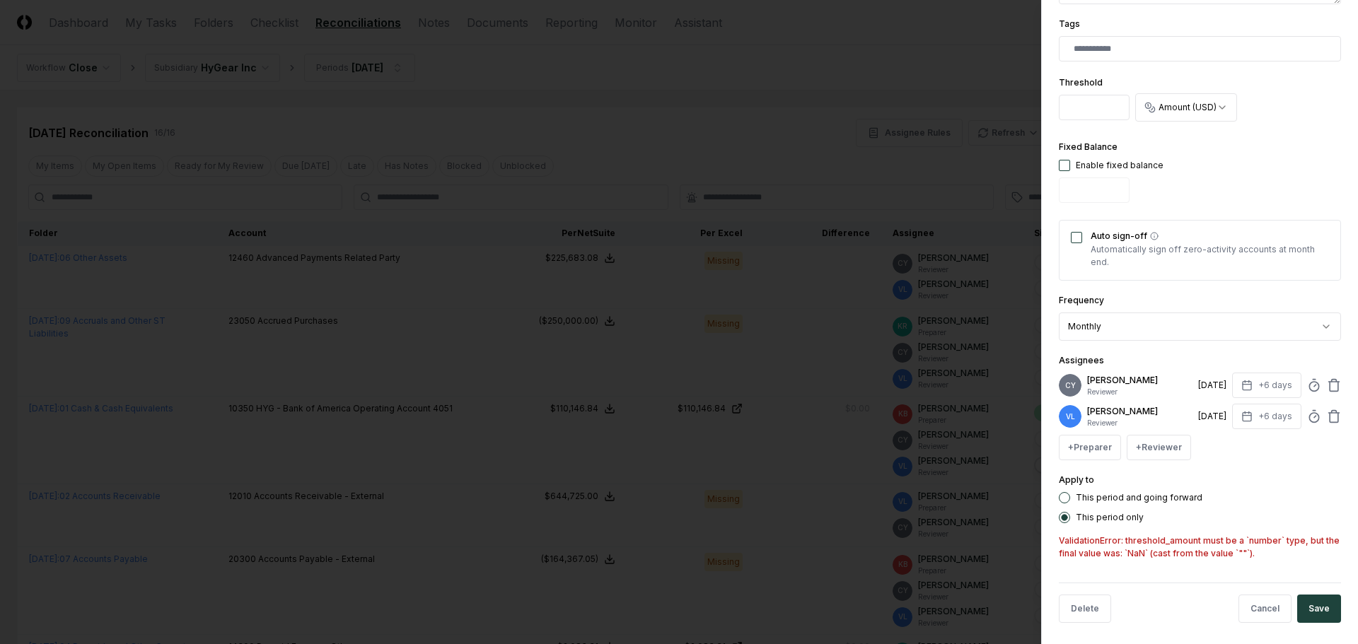
scroll to position [394, 0]
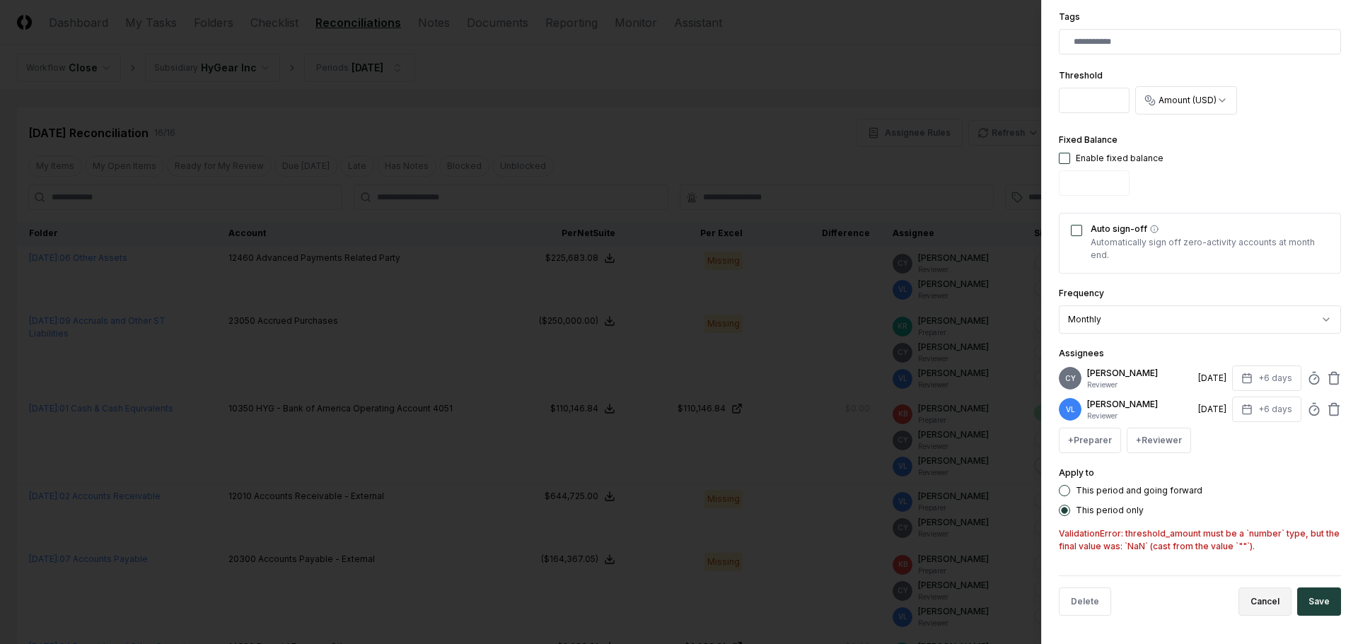
click at [1252, 601] on button "Cancel" at bounding box center [1264, 602] width 53 height 28
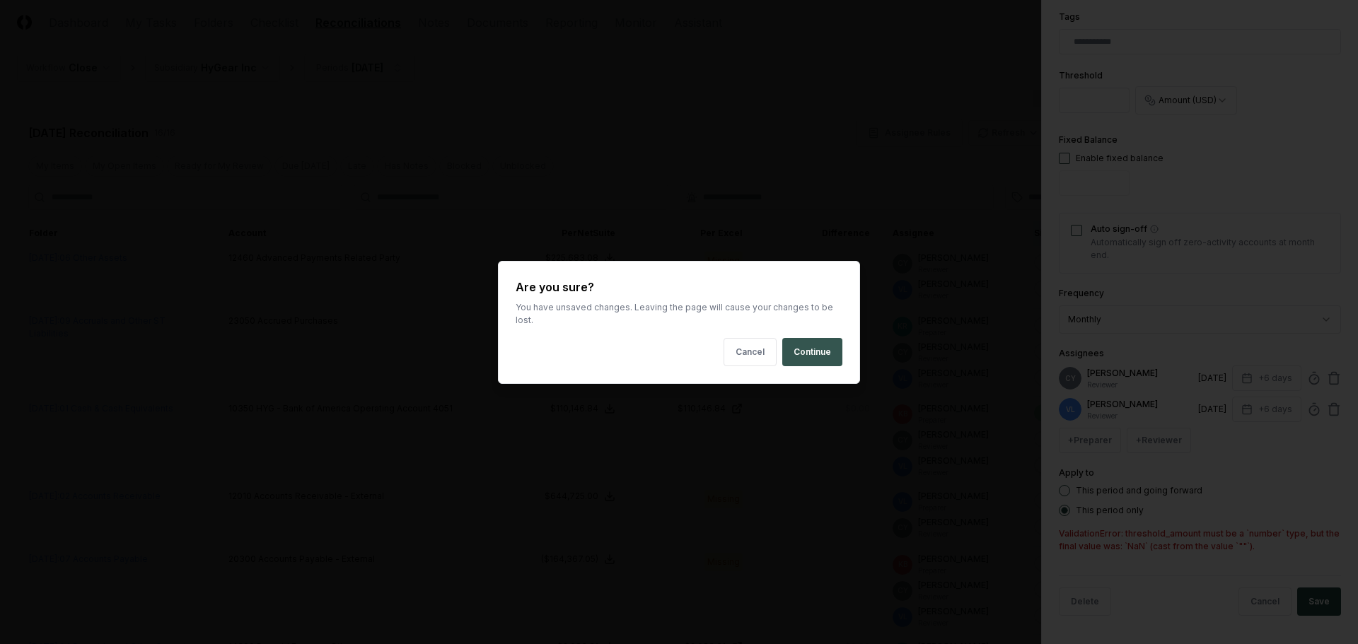
click at [799, 342] on button "Continue" at bounding box center [812, 352] width 60 height 28
type input "*********"
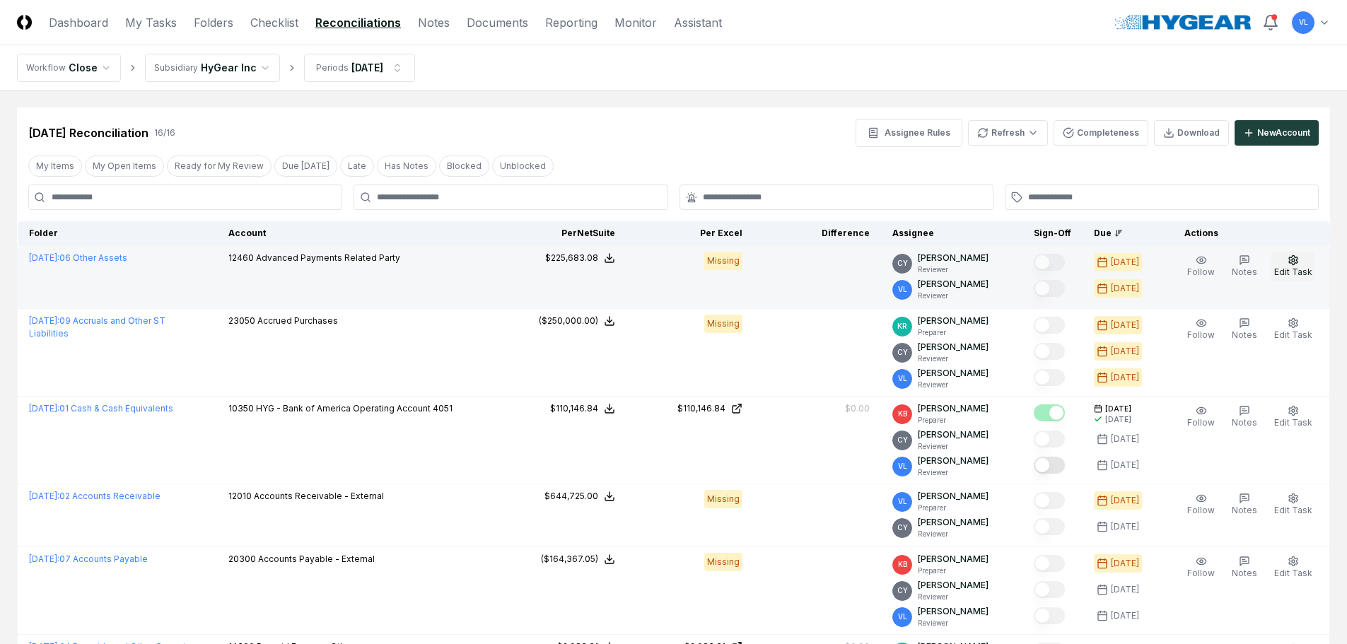
click at [1296, 263] on icon "button" at bounding box center [1293, 259] width 8 height 9
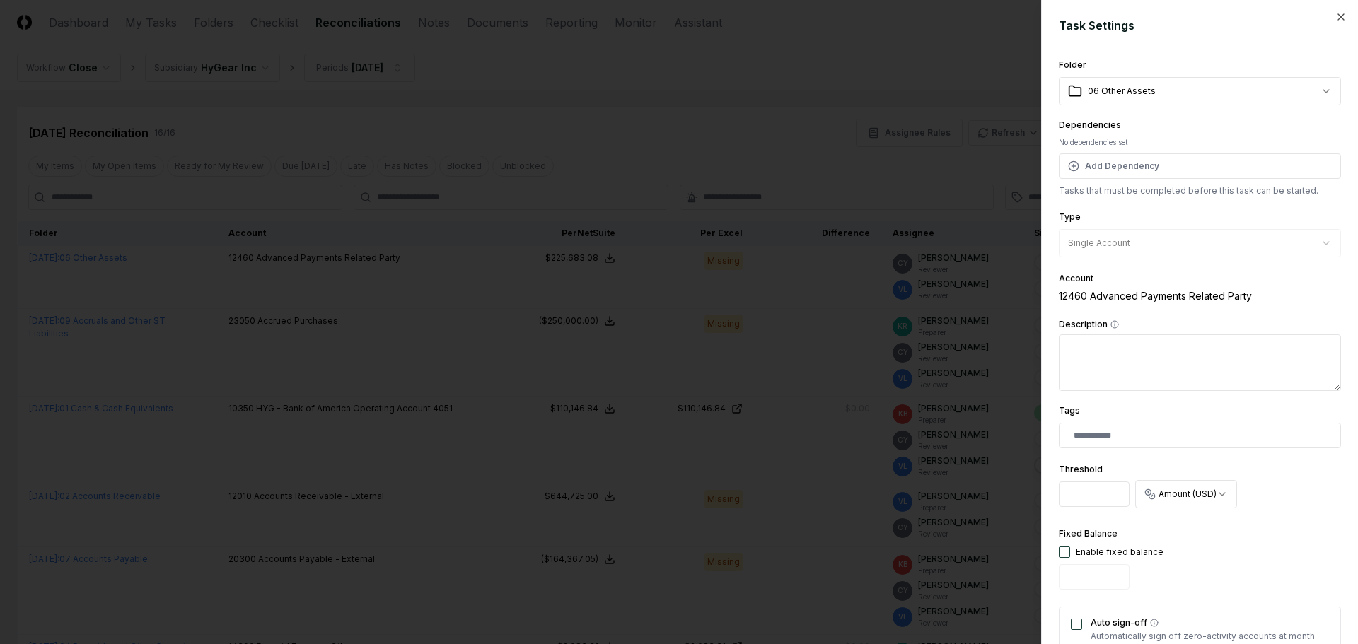
scroll to position [0, 2]
drag, startPoint x: 1070, startPoint y: 499, endPoint x: 1155, endPoint y: 498, distance: 84.9
click at [1155, 498] on div "**********" at bounding box center [1200, 487] width 282 height 54
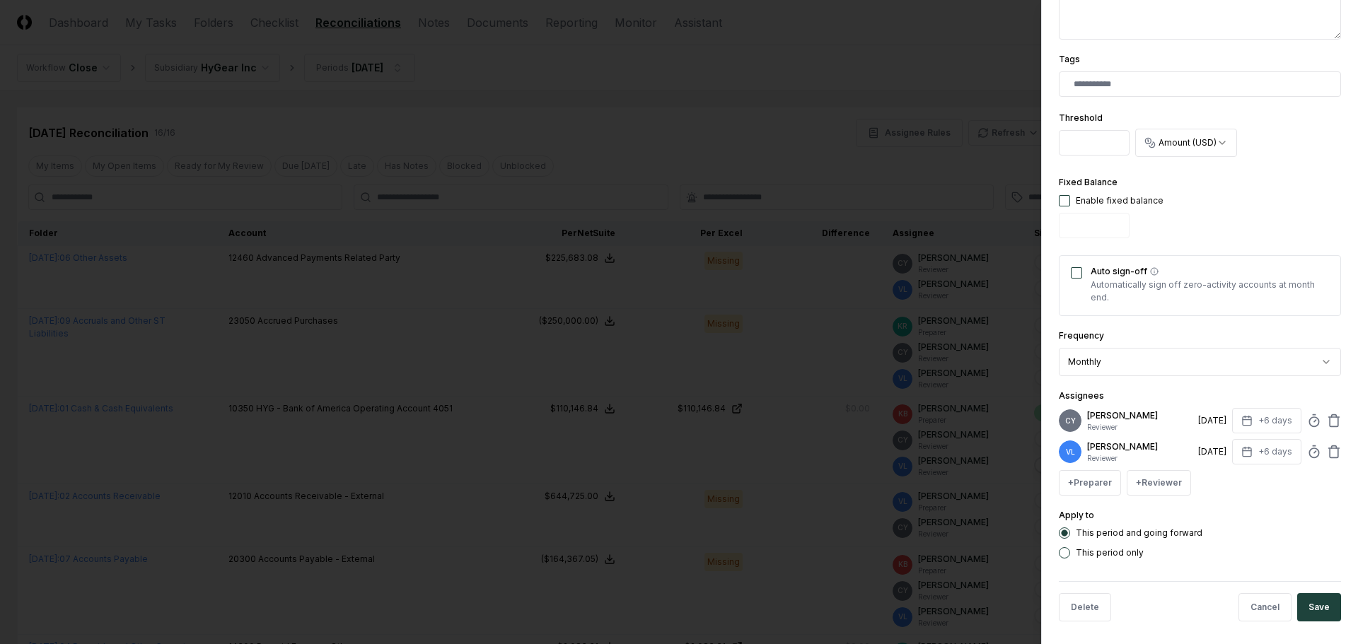
scroll to position [357, 0]
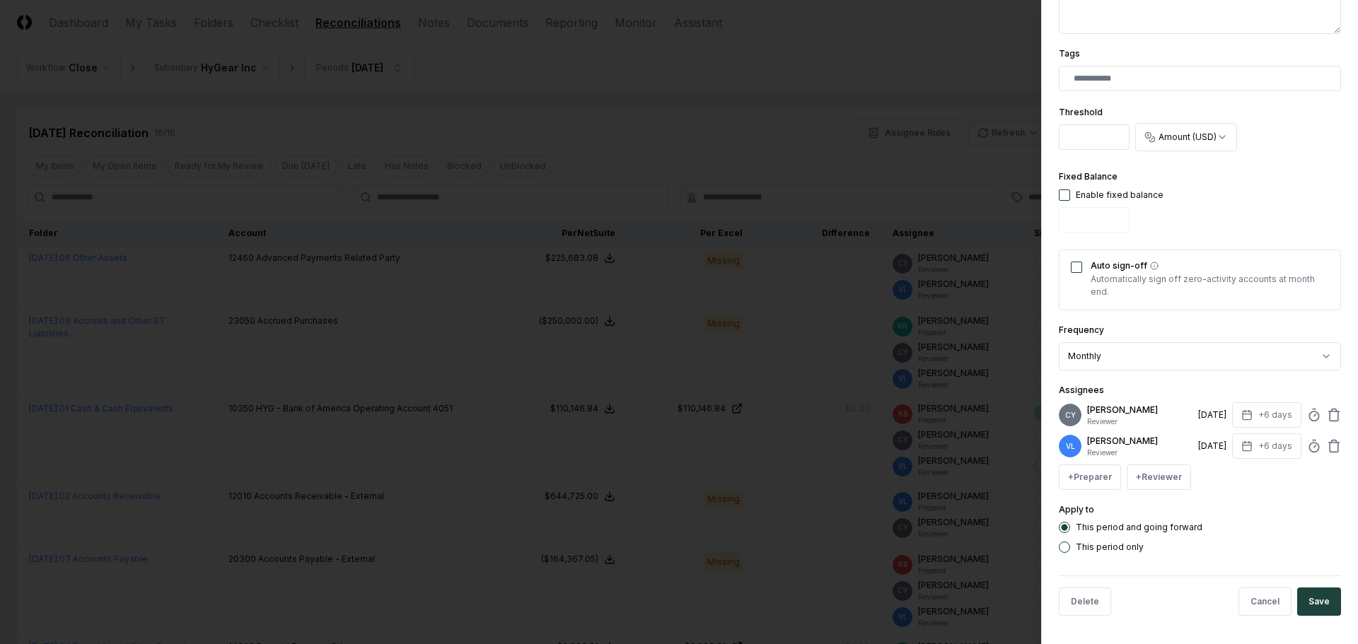
type input "*"
click at [1064, 545] on button "This period only" at bounding box center [1064, 547] width 11 height 11
click at [1313, 600] on button "Save" at bounding box center [1319, 602] width 44 height 28
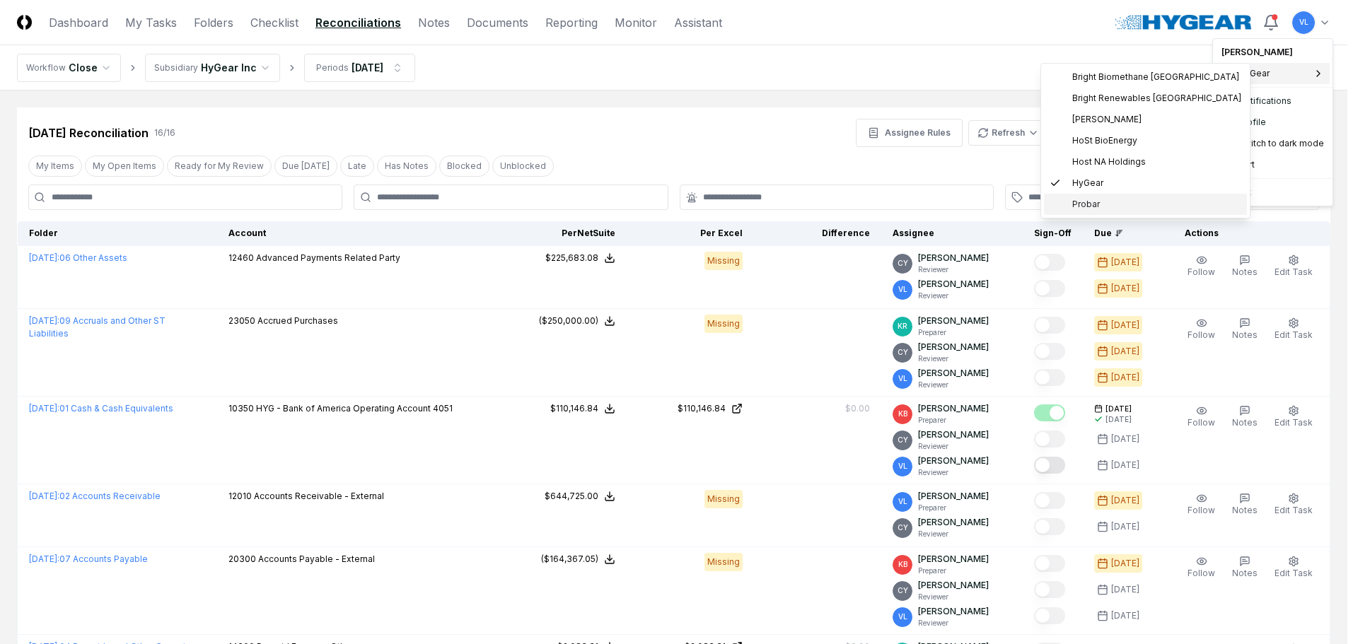
click at [1090, 207] on span "Probar" at bounding box center [1086, 204] width 28 height 13
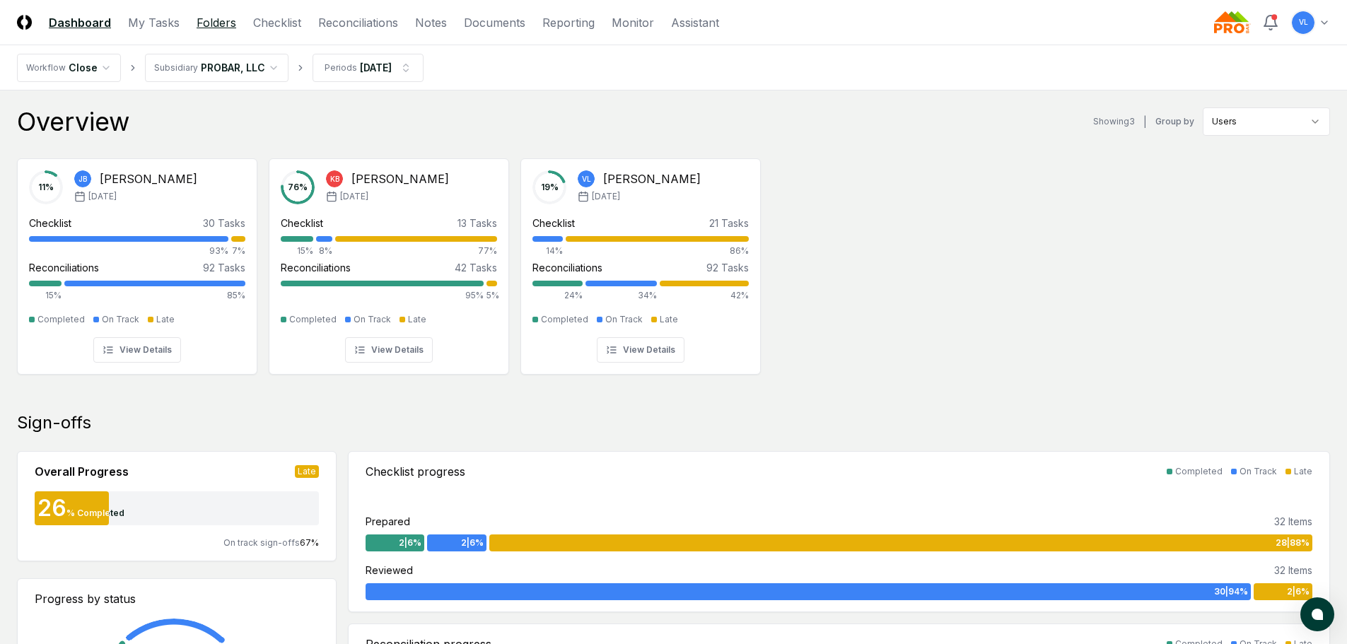
click at [213, 23] on link "Folders" at bounding box center [217, 22] width 40 height 17
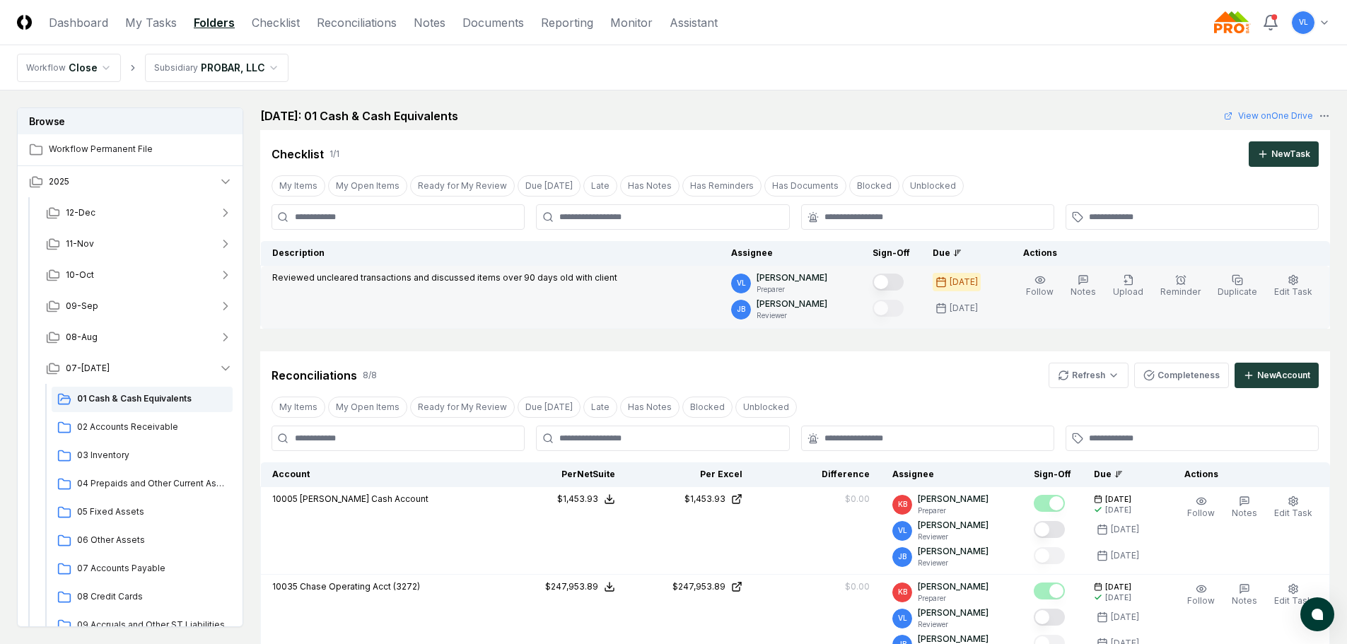
click at [899, 282] on button "Mark complete" at bounding box center [888, 282] width 31 height 17
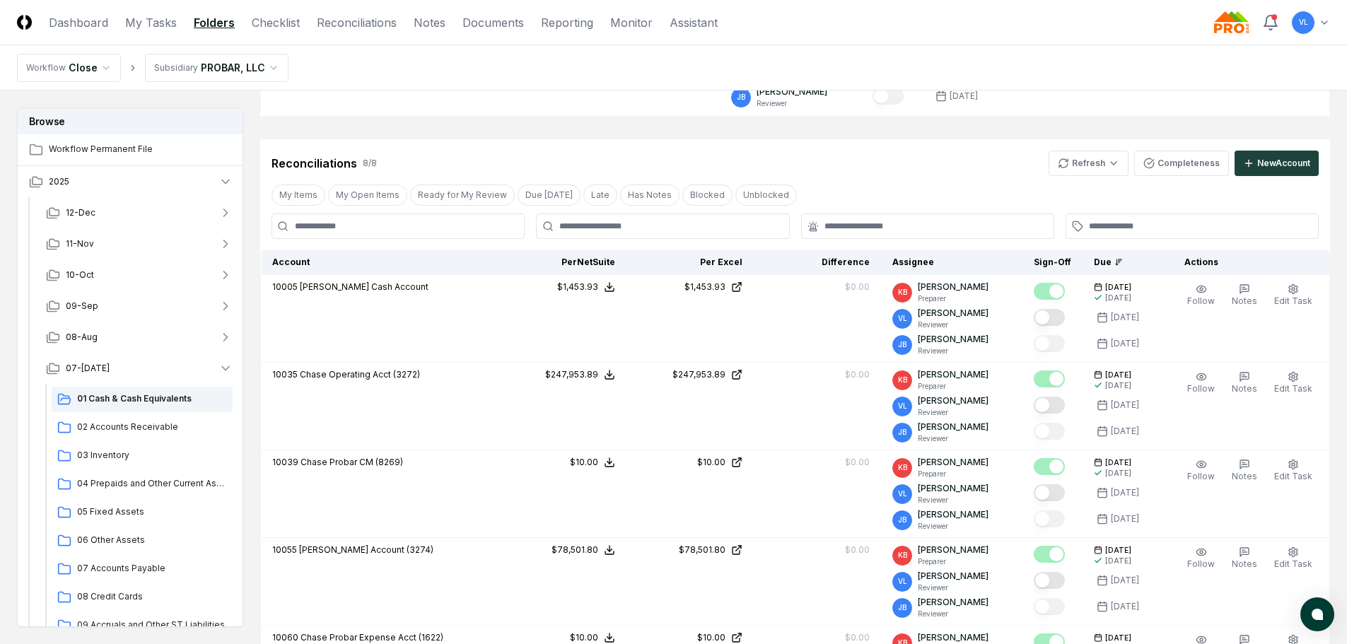
scroll to position [283, 0]
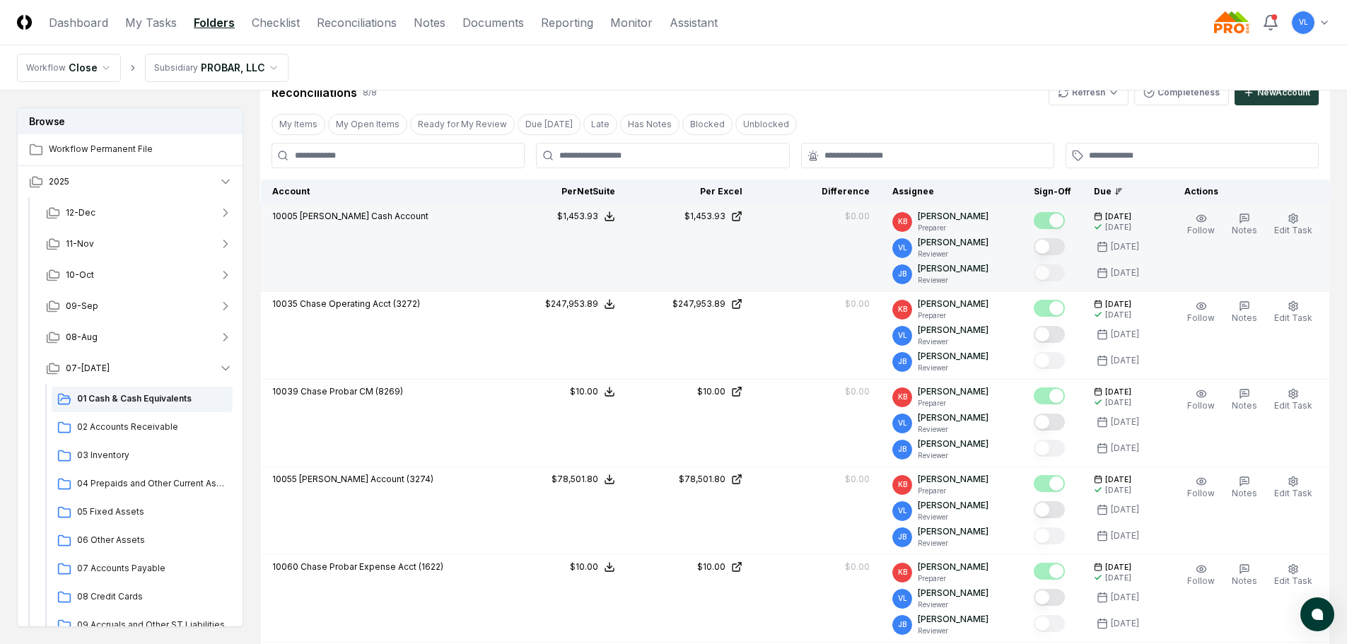
drag, startPoint x: 1049, startPoint y: 248, endPoint x: 1093, endPoint y: 279, distance: 53.8
click at [1049, 248] on button "Mark complete" at bounding box center [1049, 246] width 31 height 17
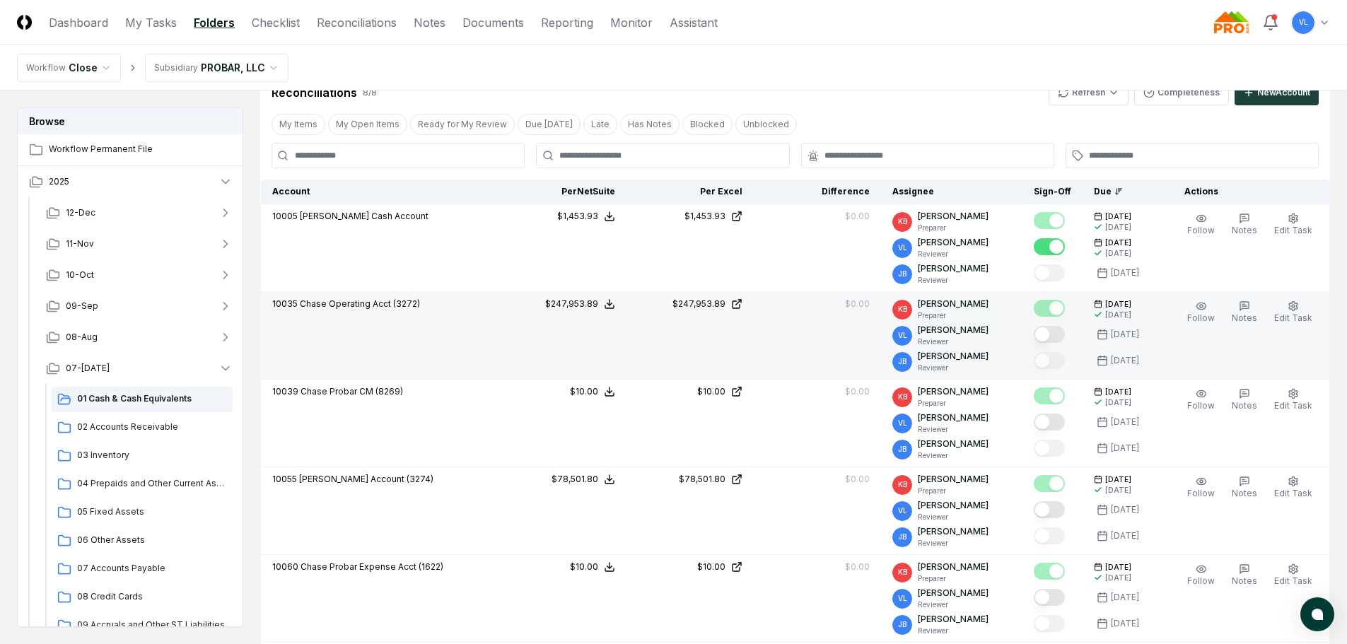
click at [1055, 333] on button "Mark complete" at bounding box center [1049, 334] width 31 height 17
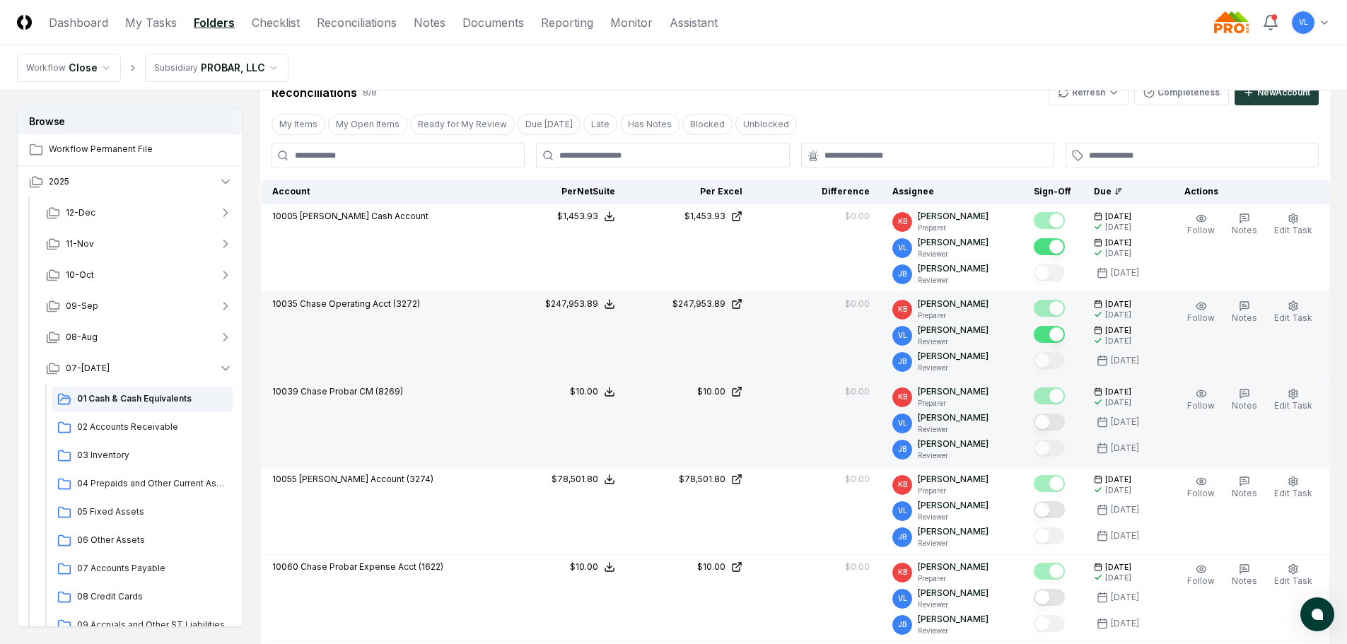
click at [1060, 422] on button "Mark complete" at bounding box center [1049, 422] width 31 height 17
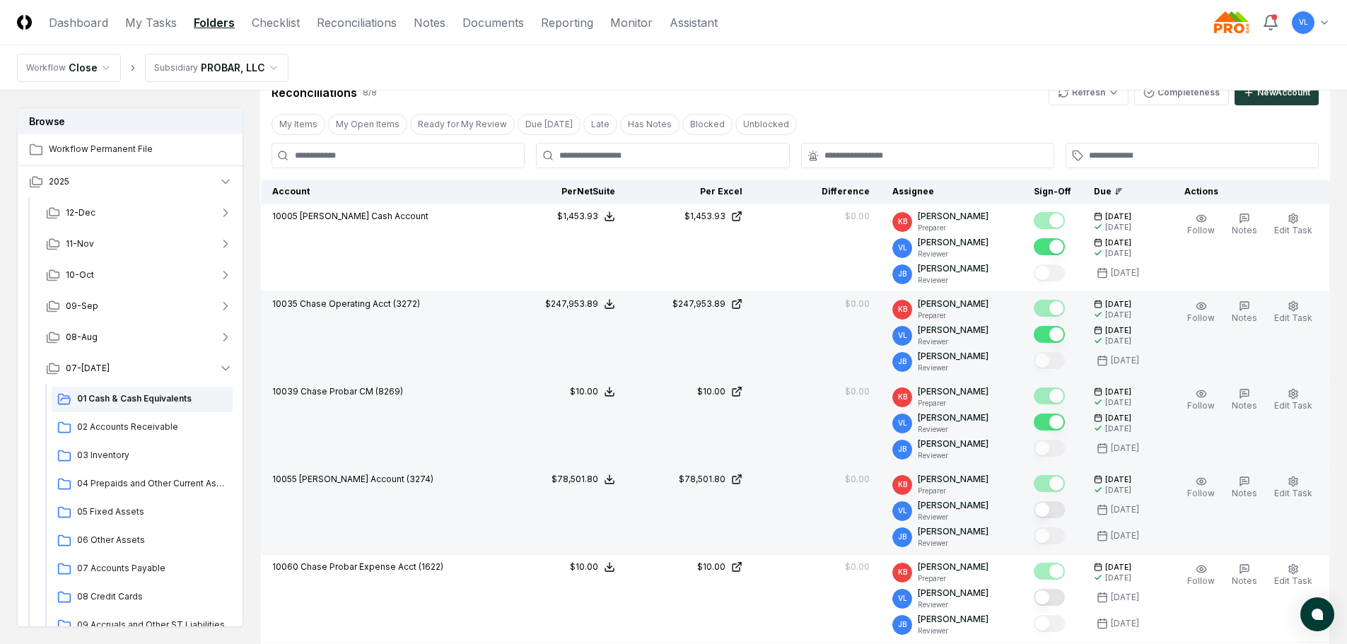
click at [1056, 511] on button "Mark complete" at bounding box center [1049, 509] width 31 height 17
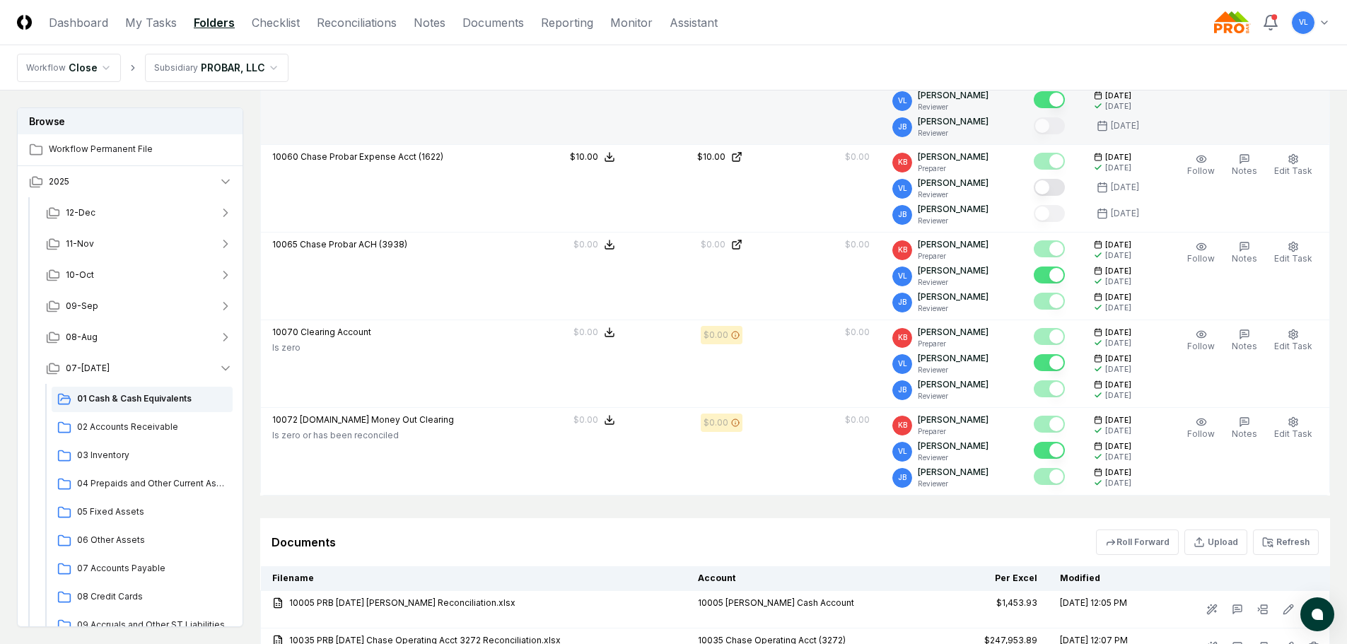
scroll to position [707, 0]
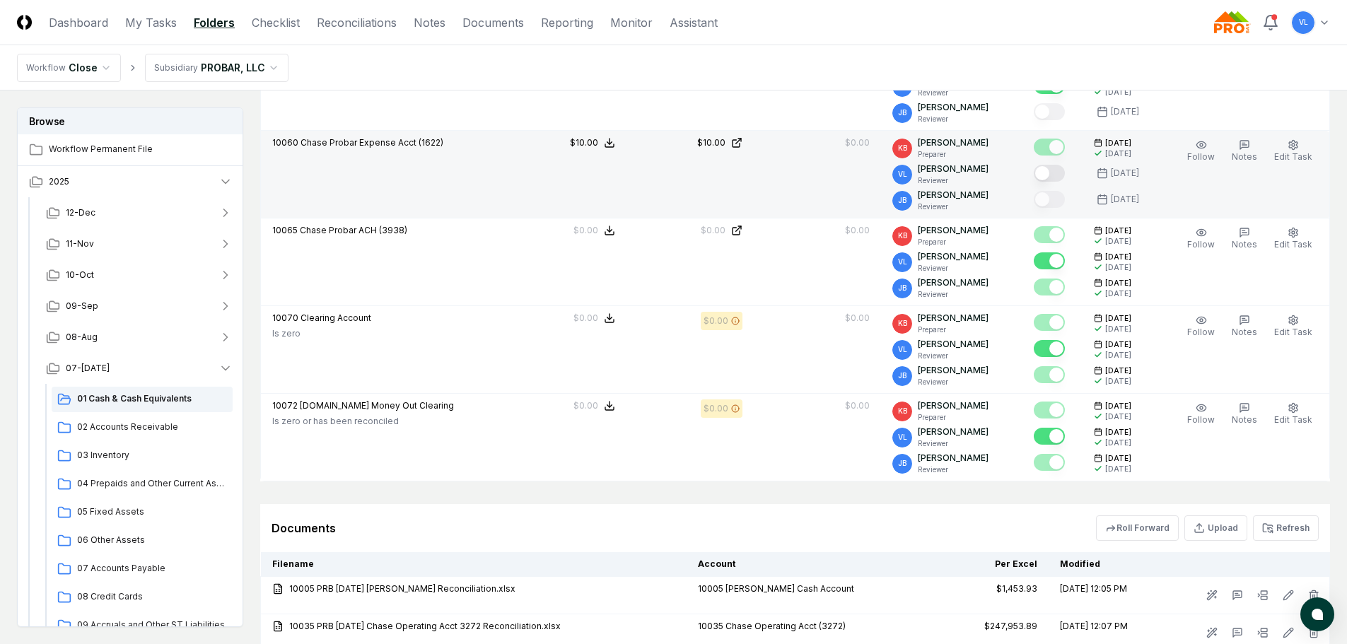
drag, startPoint x: 1057, startPoint y: 174, endPoint x: 1006, endPoint y: 173, distance: 50.9
click at [1057, 174] on button "Mark complete" at bounding box center [1049, 173] width 31 height 17
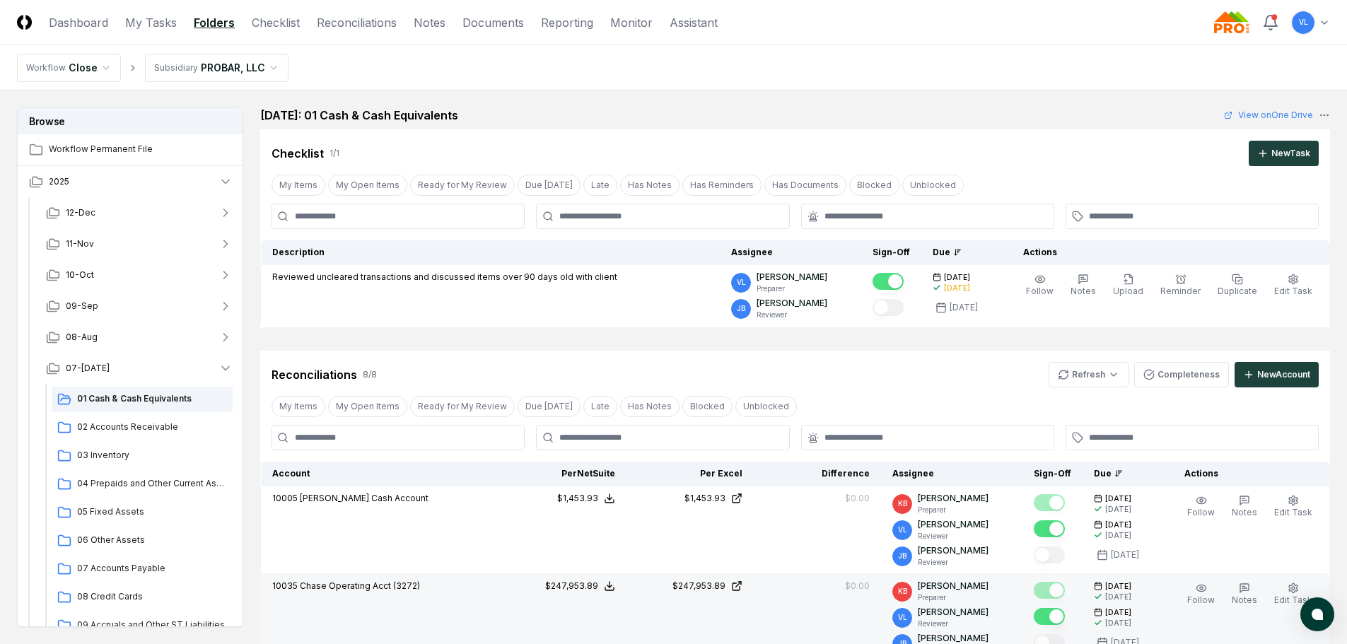
scroll to position [0, 0]
click at [136, 425] on span "02 Accounts Receivable" at bounding box center [152, 427] width 150 height 13
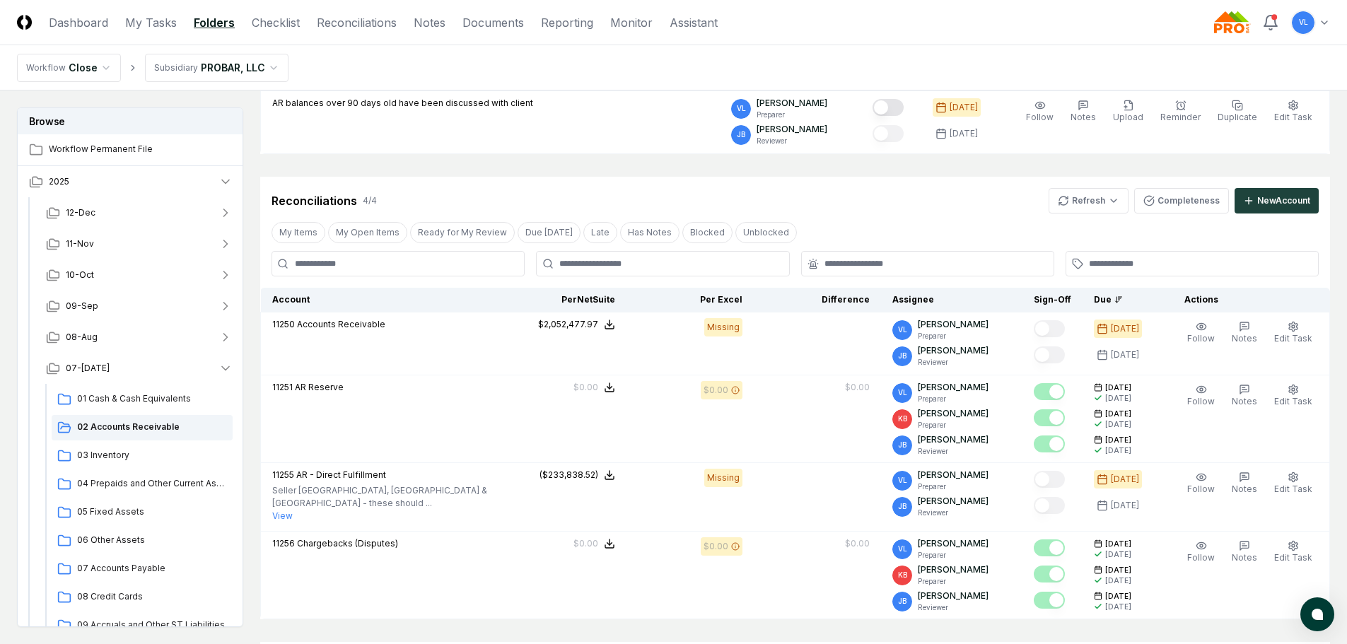
scroll to position [212, 0]
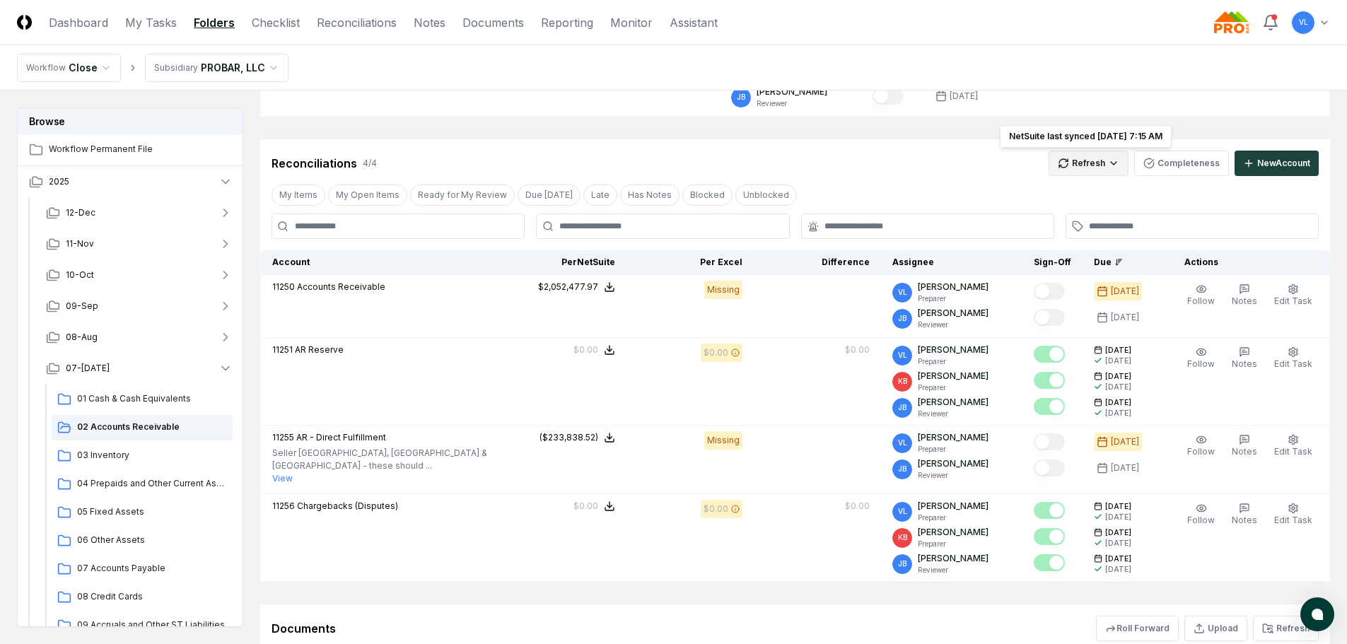
click at [1096, 167] on html "CloseCore Dashboard My Tasks Folders Checklist Reconciliations Notes Documents …" at bounding box center [673, 306] width 1347 height 1037
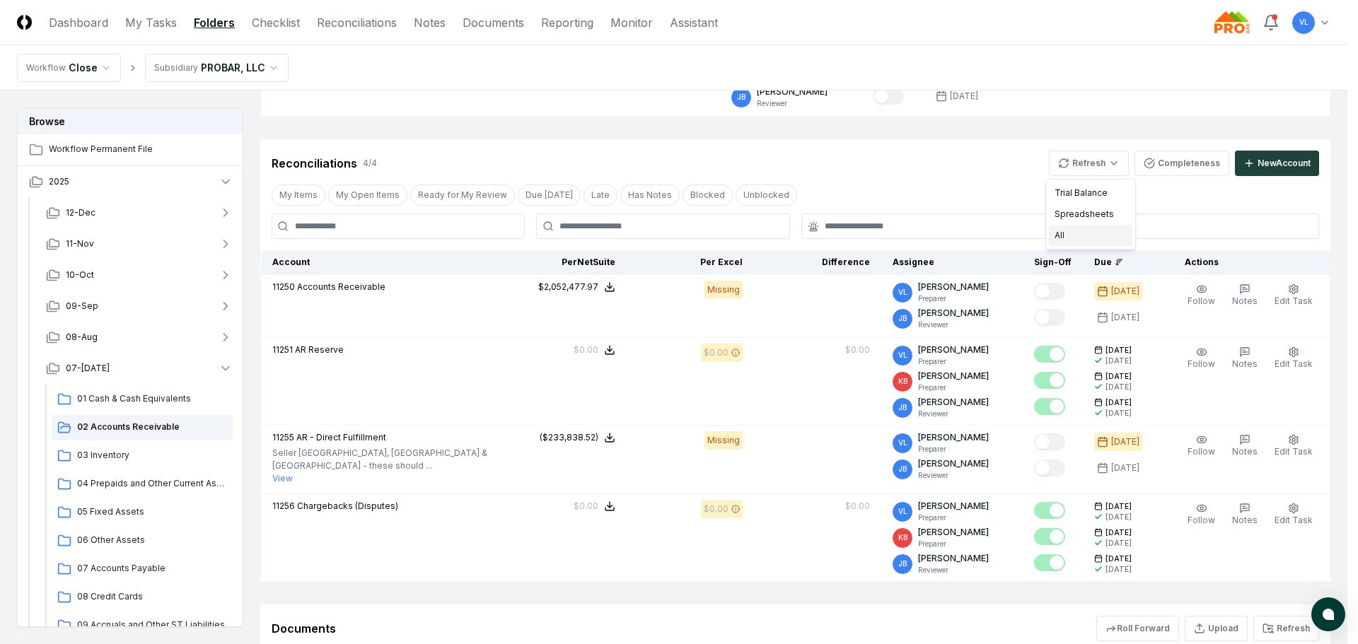
click at [1083, 239] on div "All" at bounding box center [1090, 235] width 83 height 21
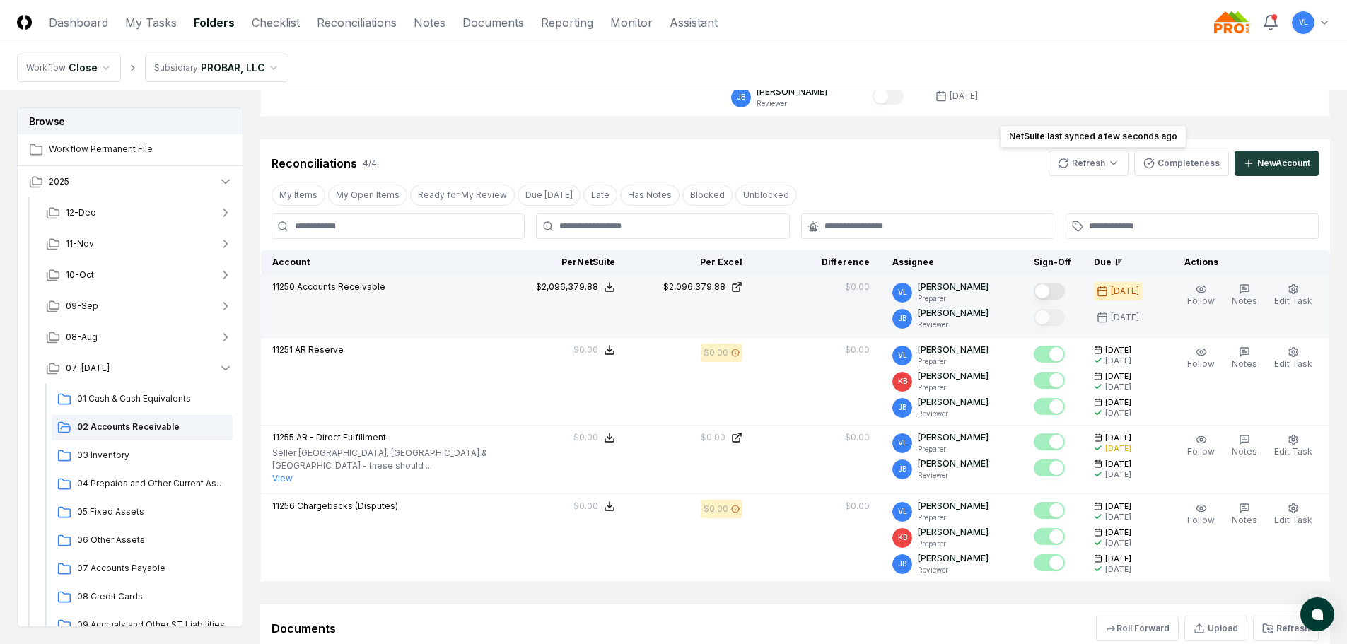
click at [1056, 289] on button "Mark complete" at bounding box center [1049, 291] width 31 height 17
click at [110, 452] on span "03 Inventory" at bounding box center [152, 455] width 150 height 13
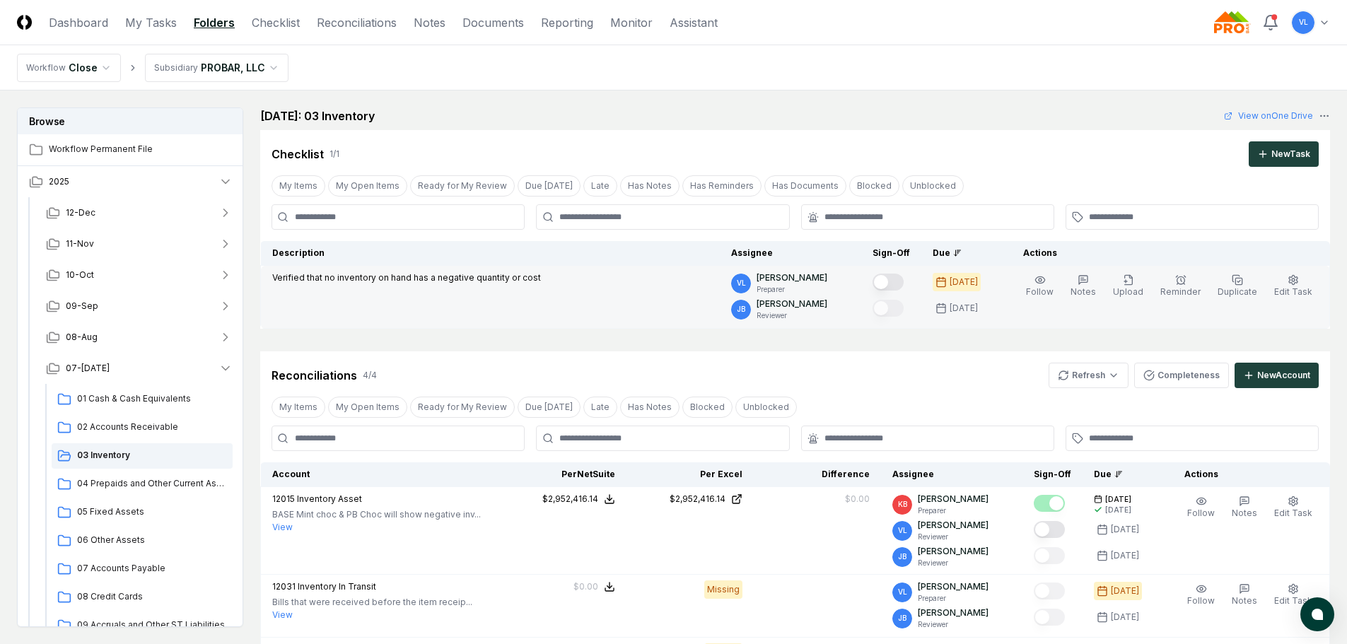
click at [893, 281] on button "Mark complete" at bounding box center [888, 282] width 31 height 17
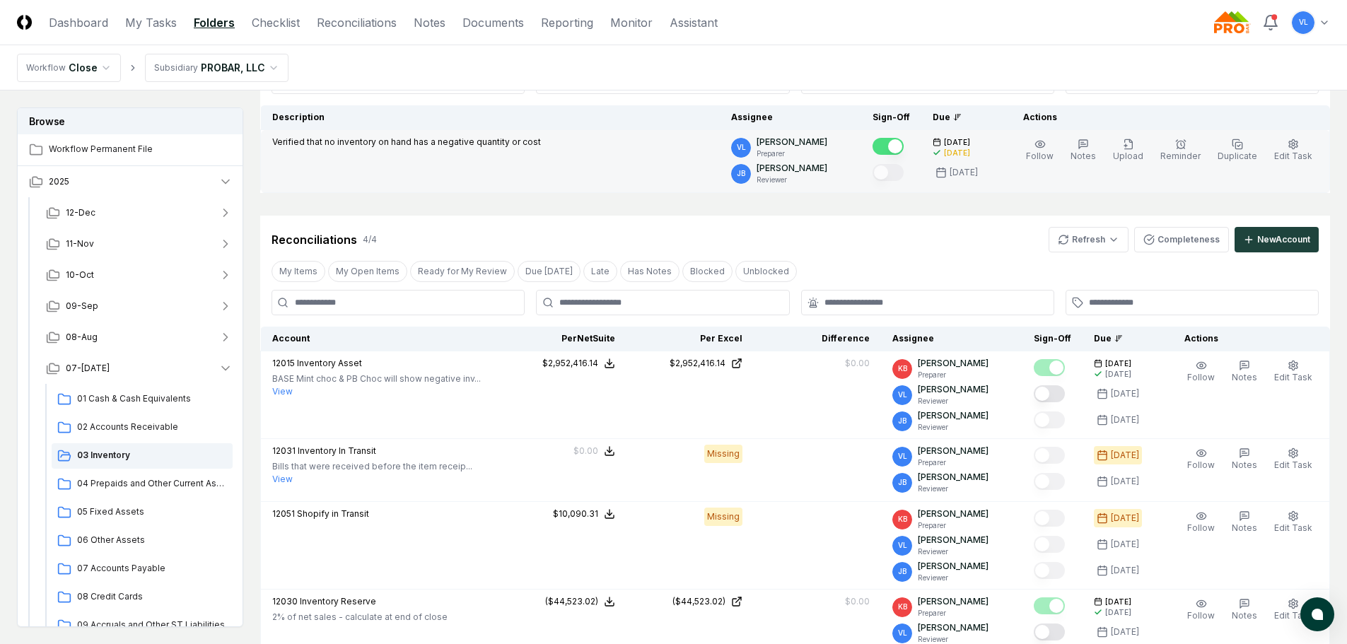
scroll to position [141, 0]
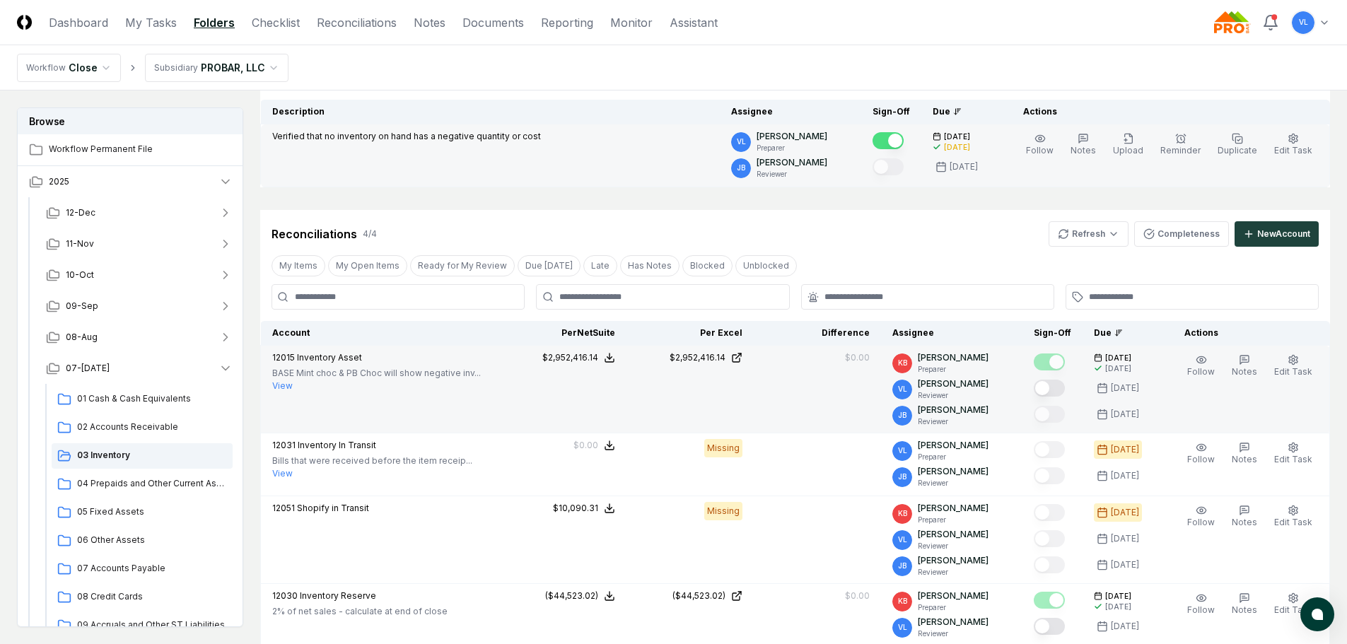
click at [1059, 386] on button "Mark complete" at bounding box center [1049, 388] width 31 height 17
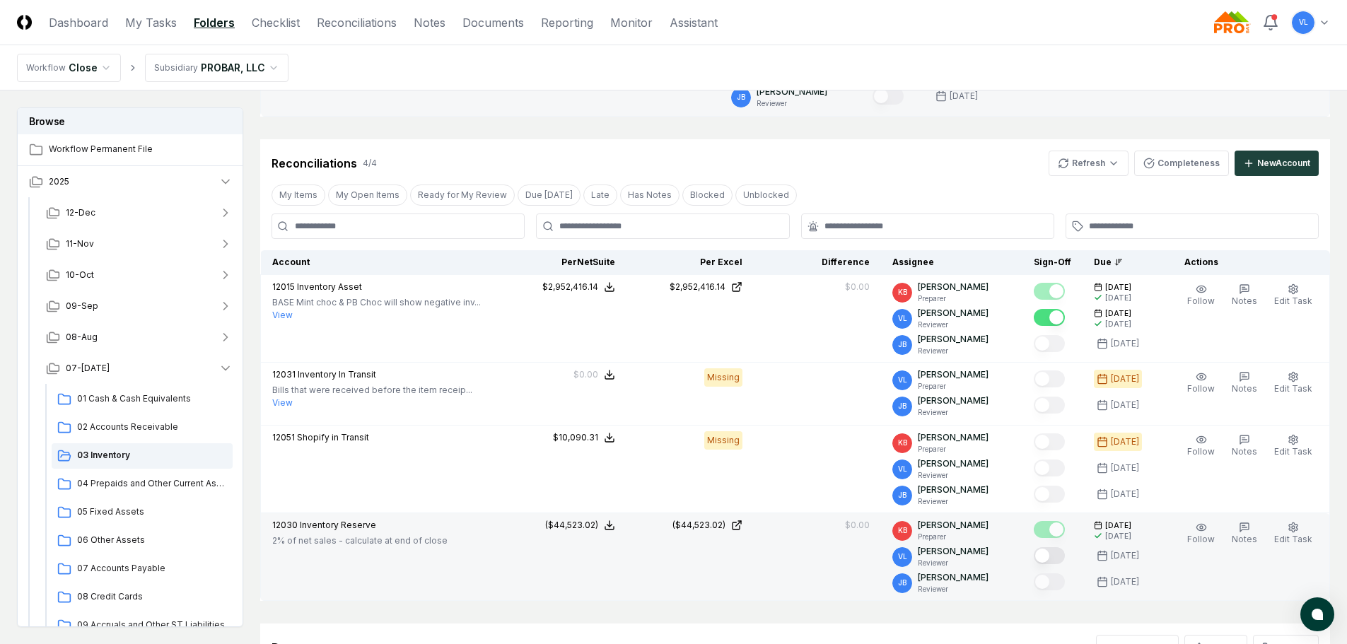
click at [1054, 555] on button "Mark complete" at bounding box center [1049, 555] width 31 height 17
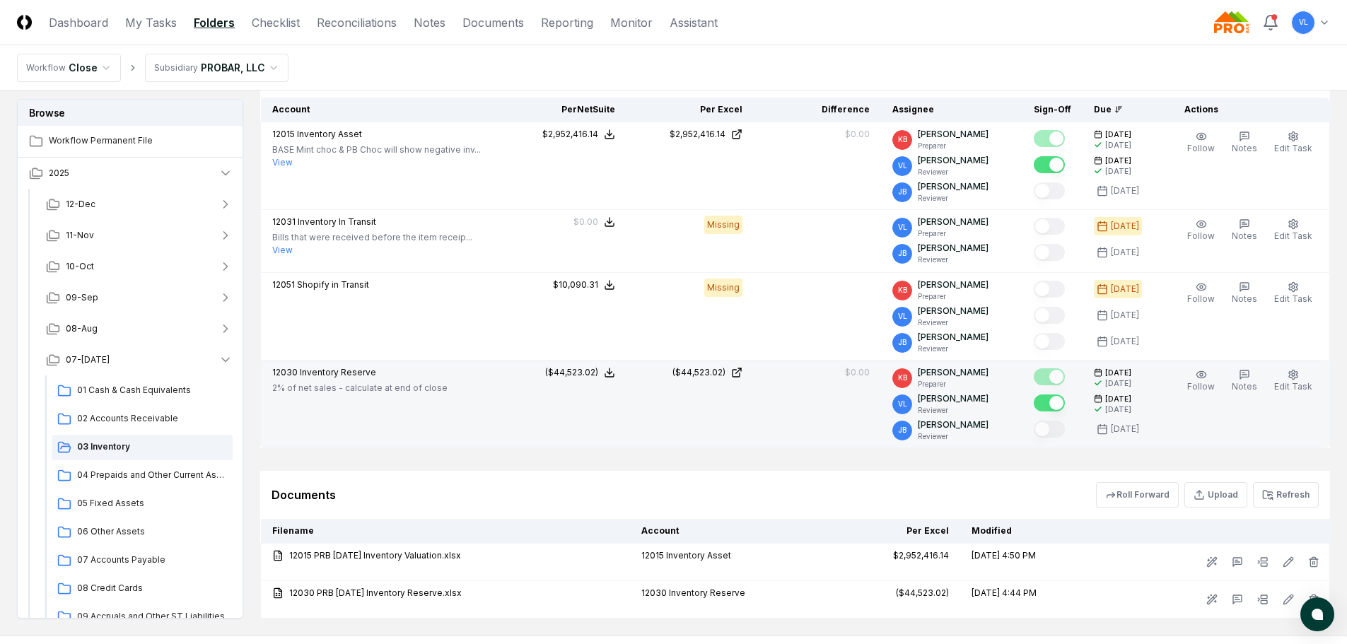
scroll to position [371, 0]
